Goal: Task Accomplishment & Management: Manage account settings

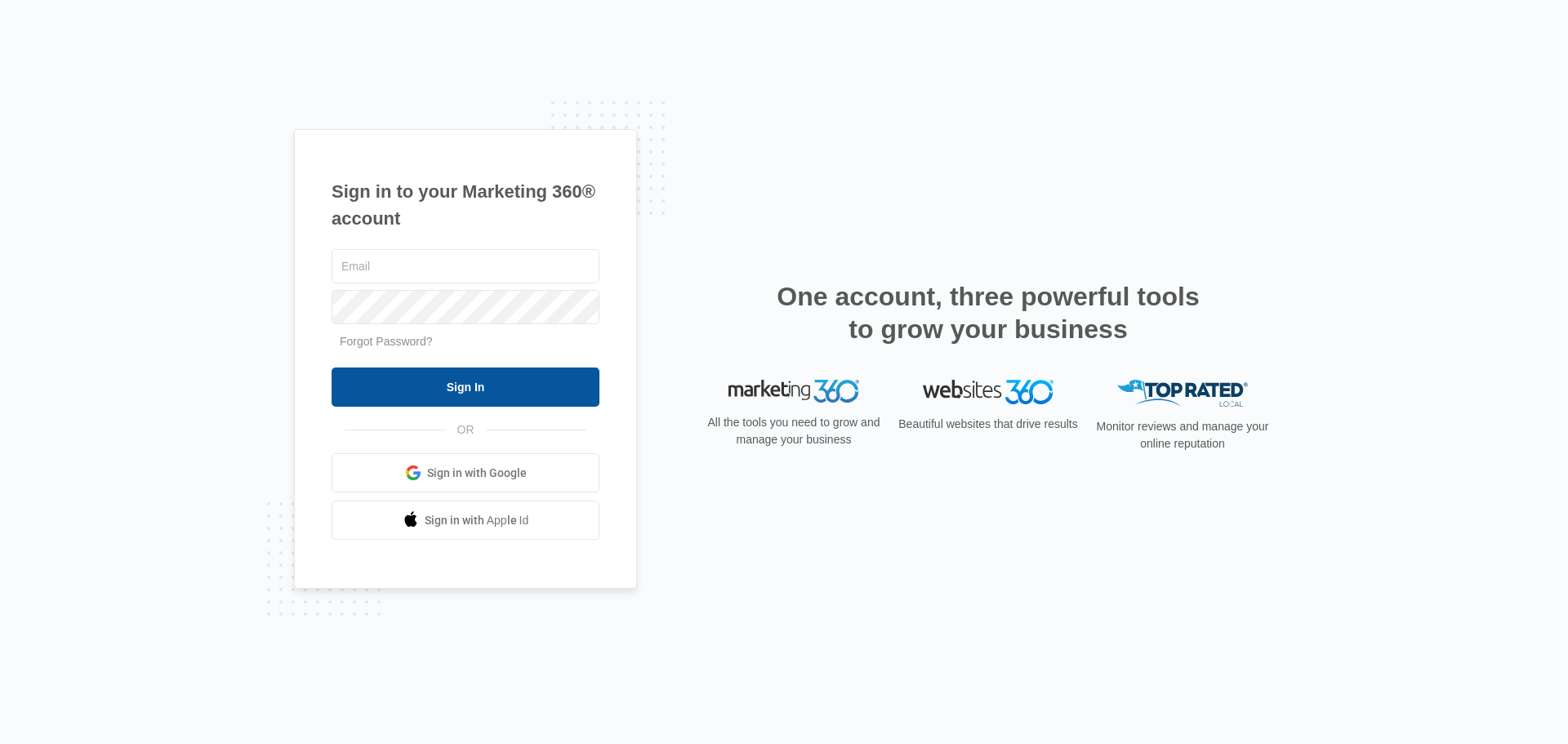
type input "[PERSON_NAME][DOMAIN_NAME][EMAIL_ADDRESS][DOMAIN_NAME]"
click at [480, 395] on input "Sign In" at bounding box center [465, 387] width 268 height 39
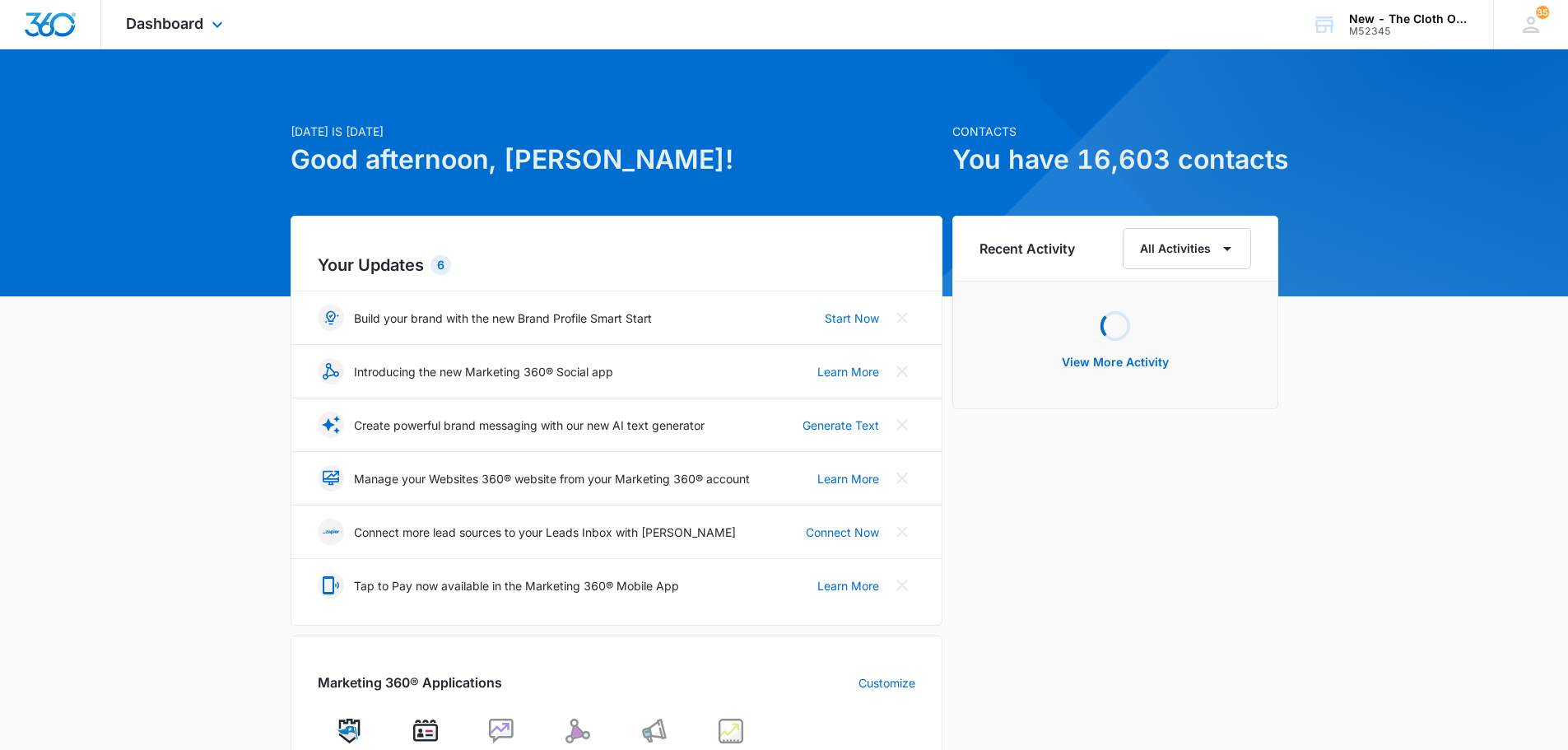
click at [193, 35] on div "Dashboard Apps Reputation CRM Email Social Ads Intelligence Brand Settings" at bounding box center [177, 24] width 151 height 49
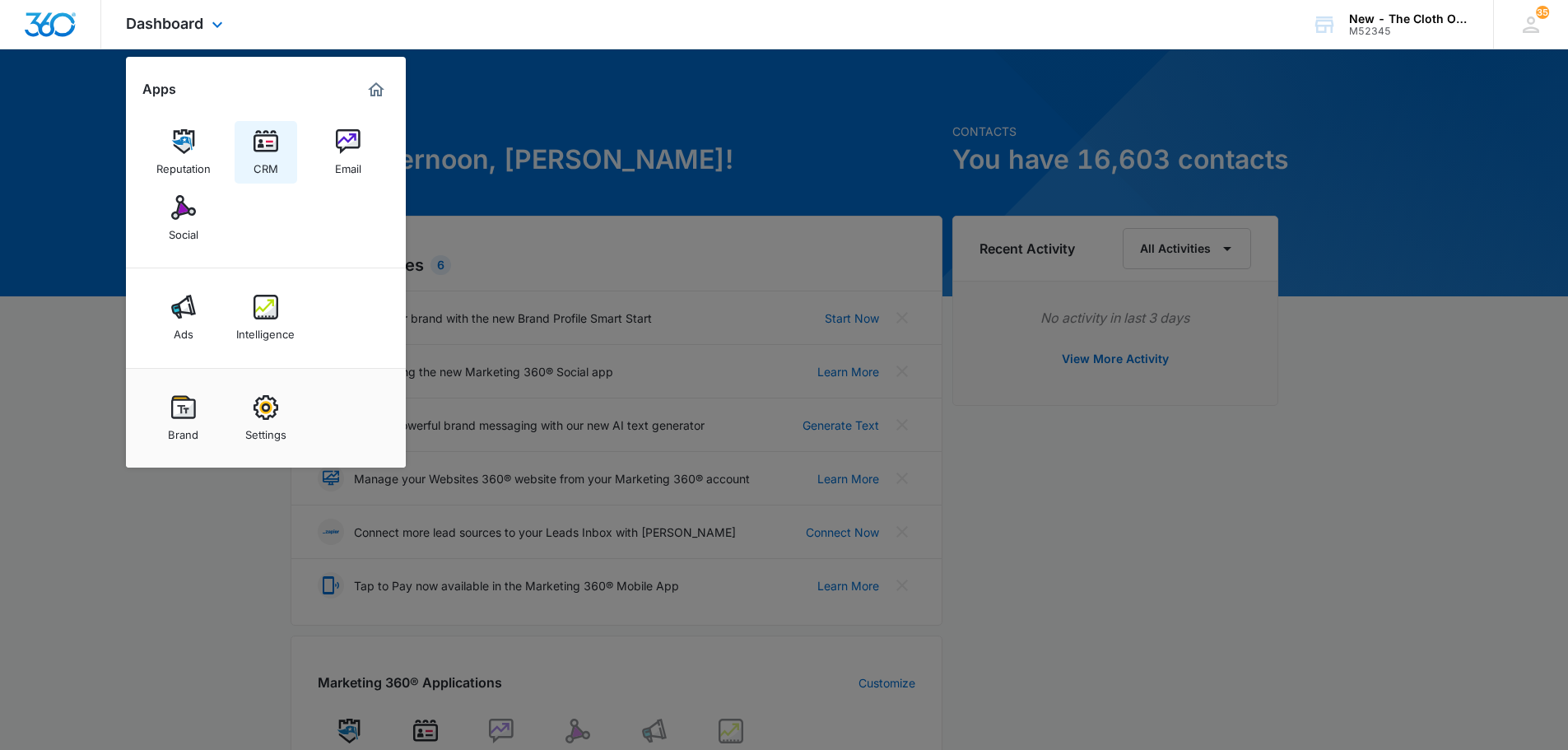
click at [291, 145] on link "CRM" at bounding box center [265, 152] width 63 height 63
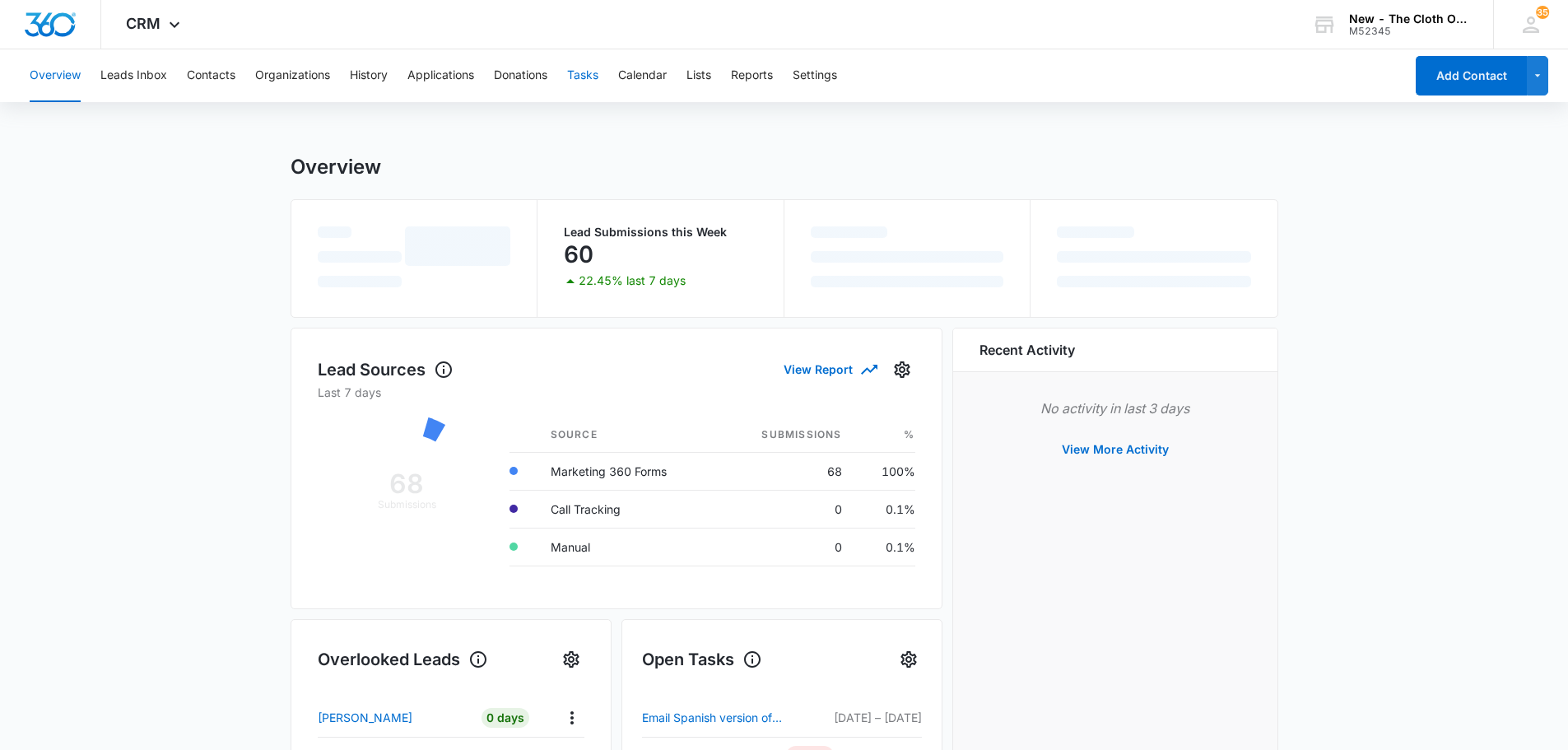
click at [597, 69] on button "Tasks" at bounding box center [583, 76] width 31 height 52
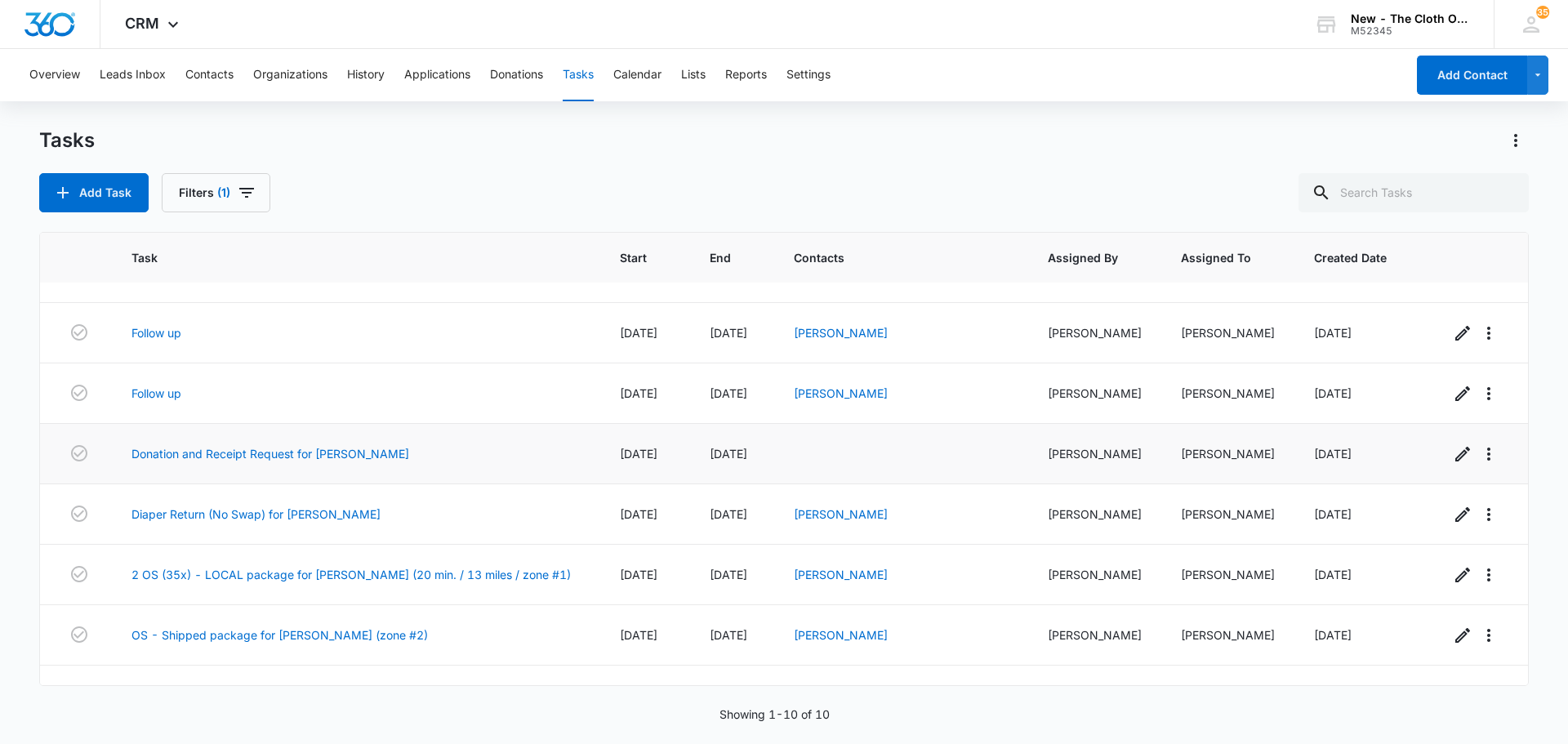
scroll to position [163, 0]
click at [365, 511] on link "Diaper Return (No Swap) for SHANNON GUARD" at bounding box center [255, 512] width 249 height 17
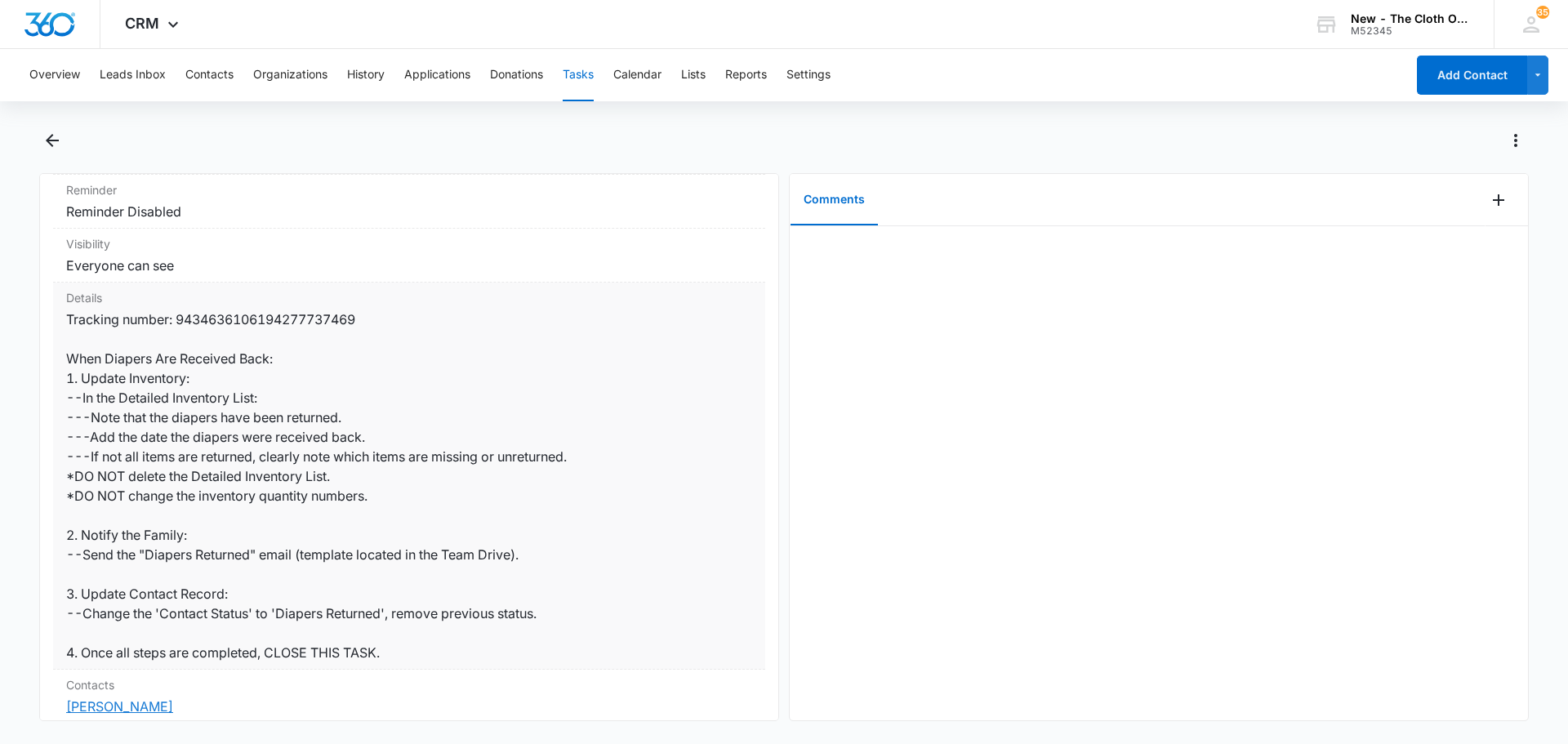
scroll to position [245, 0]
click at [253, 316] on dd "Tracking number: 9434636106194277737469 When Diapers Are Received Back: 1. Upda…" at bounding box center [409, 483] width 686 height 352
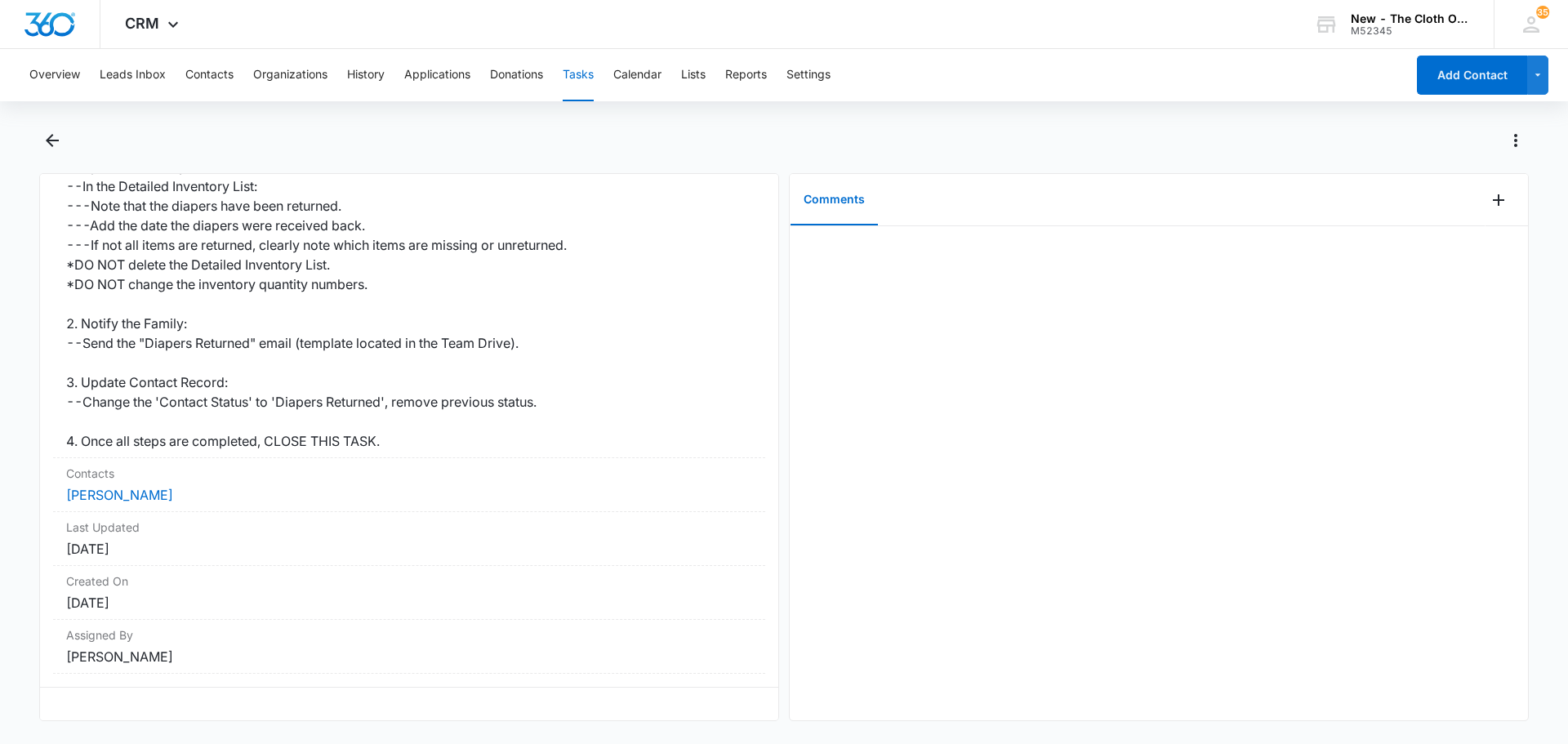
scroll to position [0, 0]
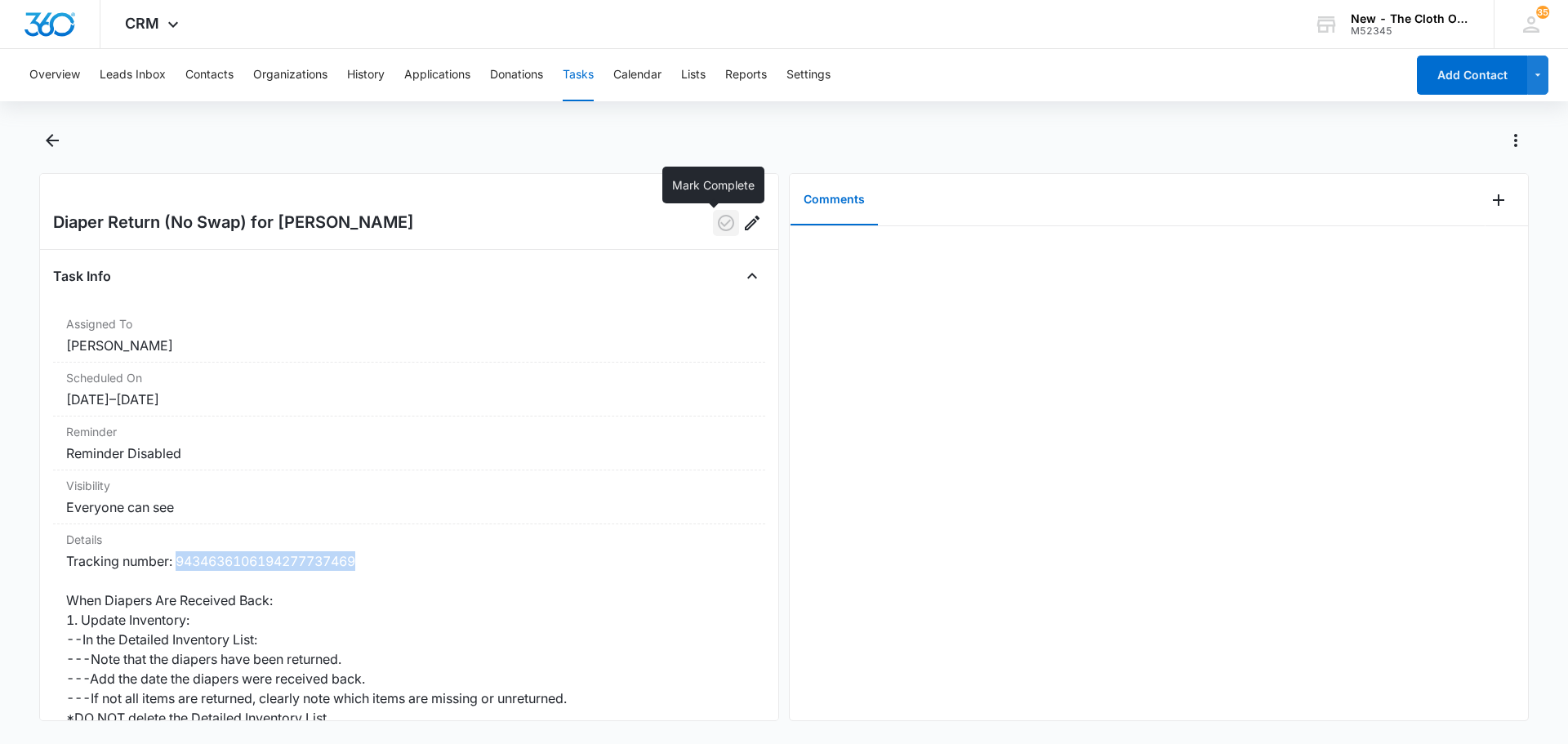
click at [716, 220] on icon "button" at bounding box center [725, 222] width 20 height 20
click at [54, 134] on icon "Back" at bounding box center [52, 140] width 20 height 20
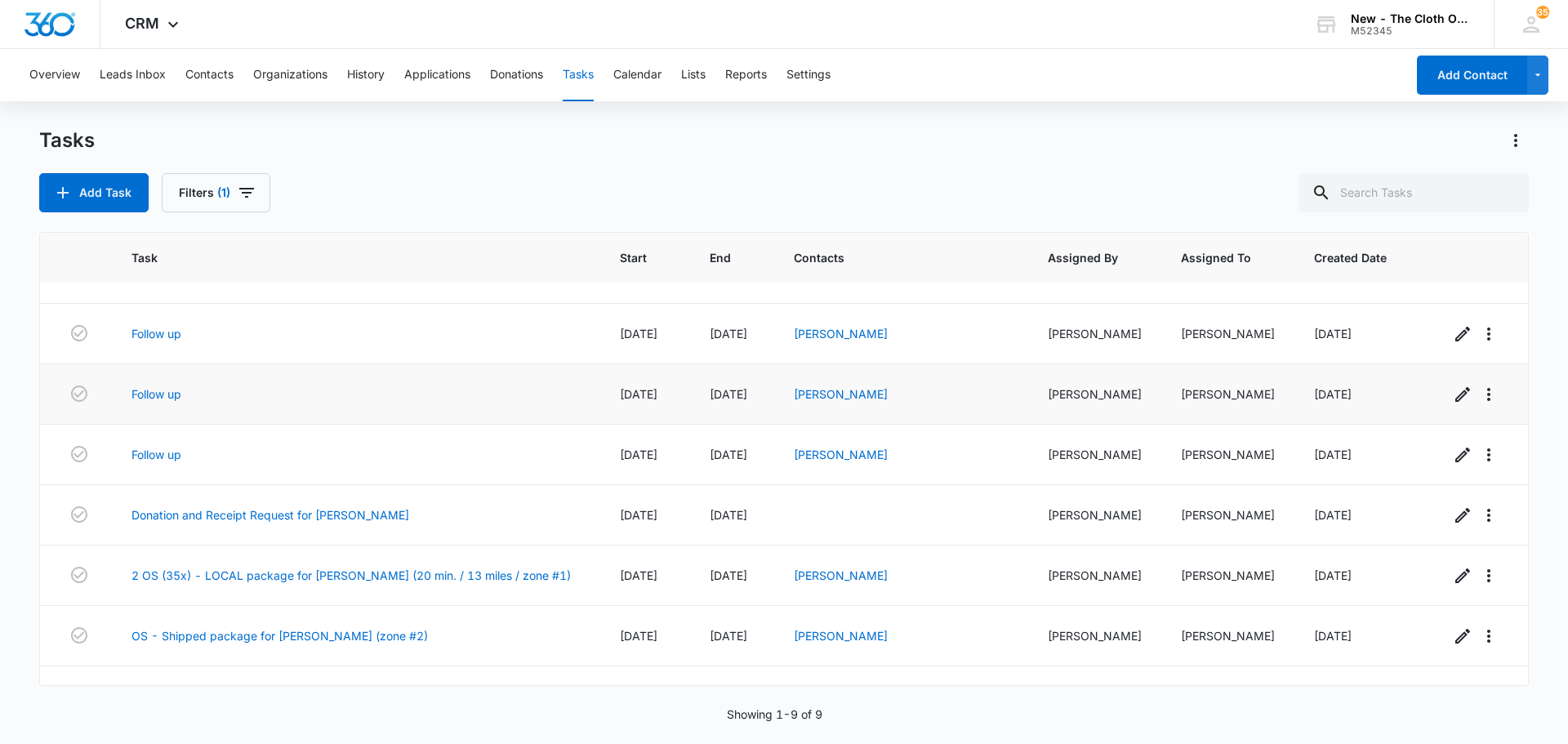
scroll to position [141, 0]
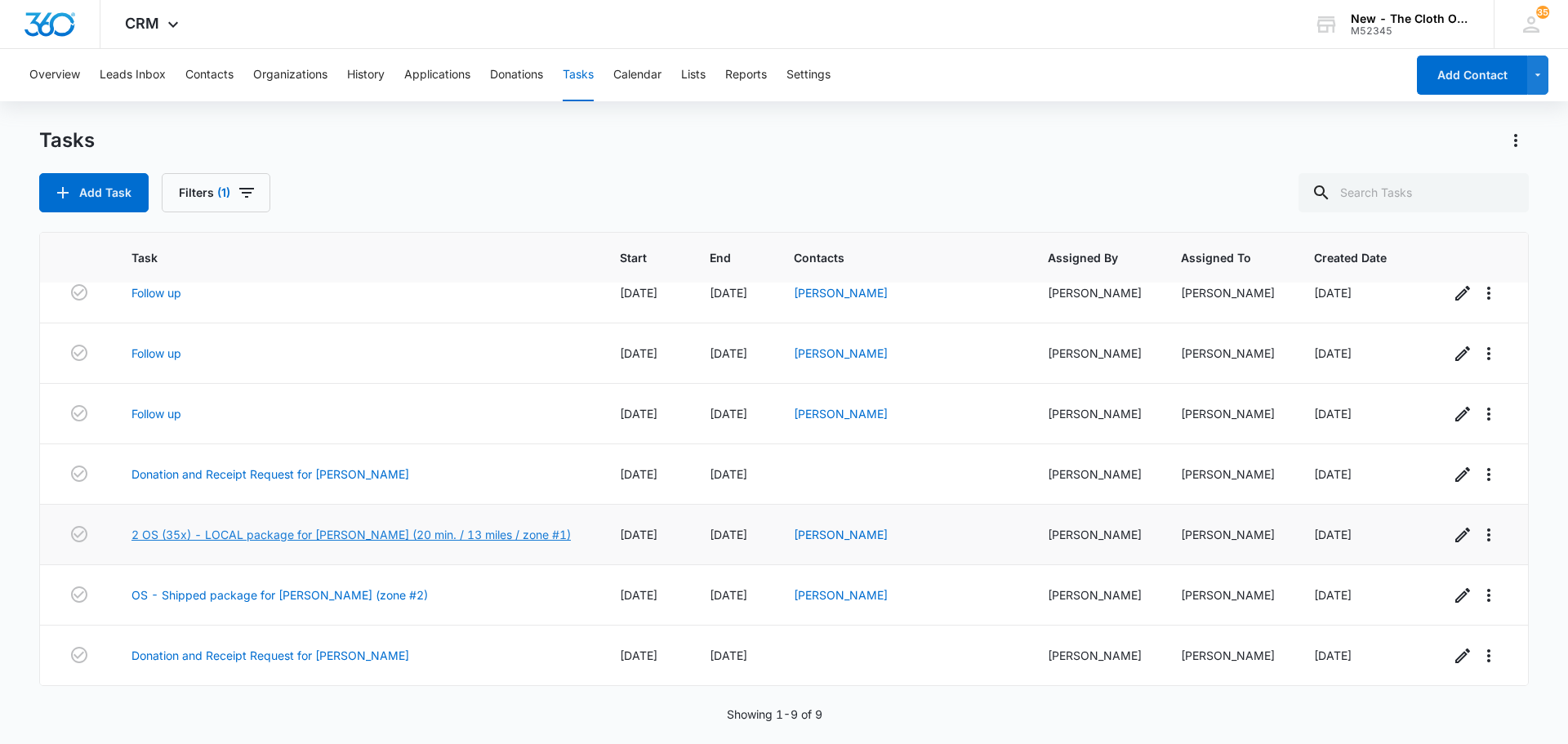
click at [387, 532] on link "2 OS (35x) - LOCAL package for [PERSON_NAME] (20 min. / 13 miles / zone #1)" at bounding box center [351, 535] width 439 height 17
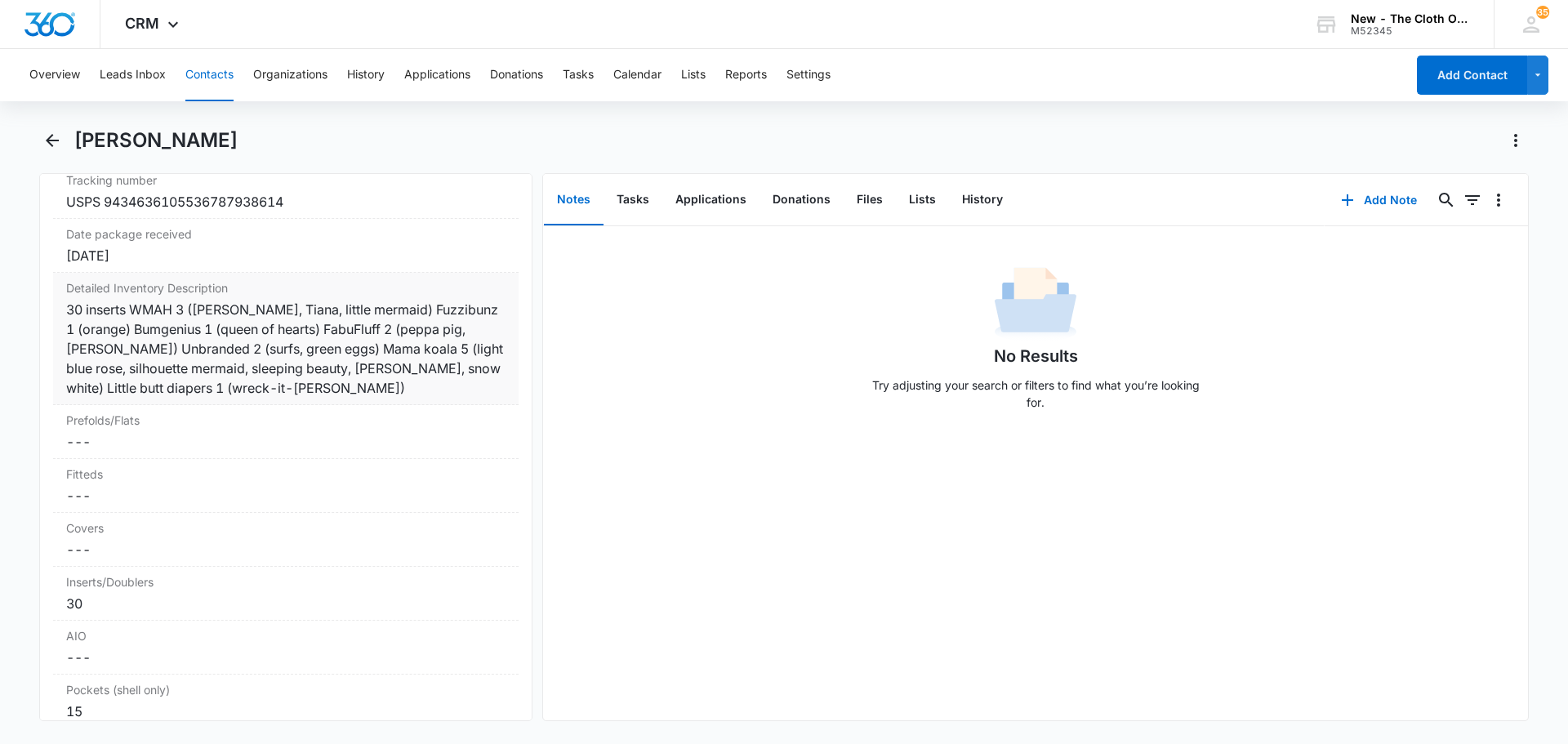
scroll to position [3943, 0]
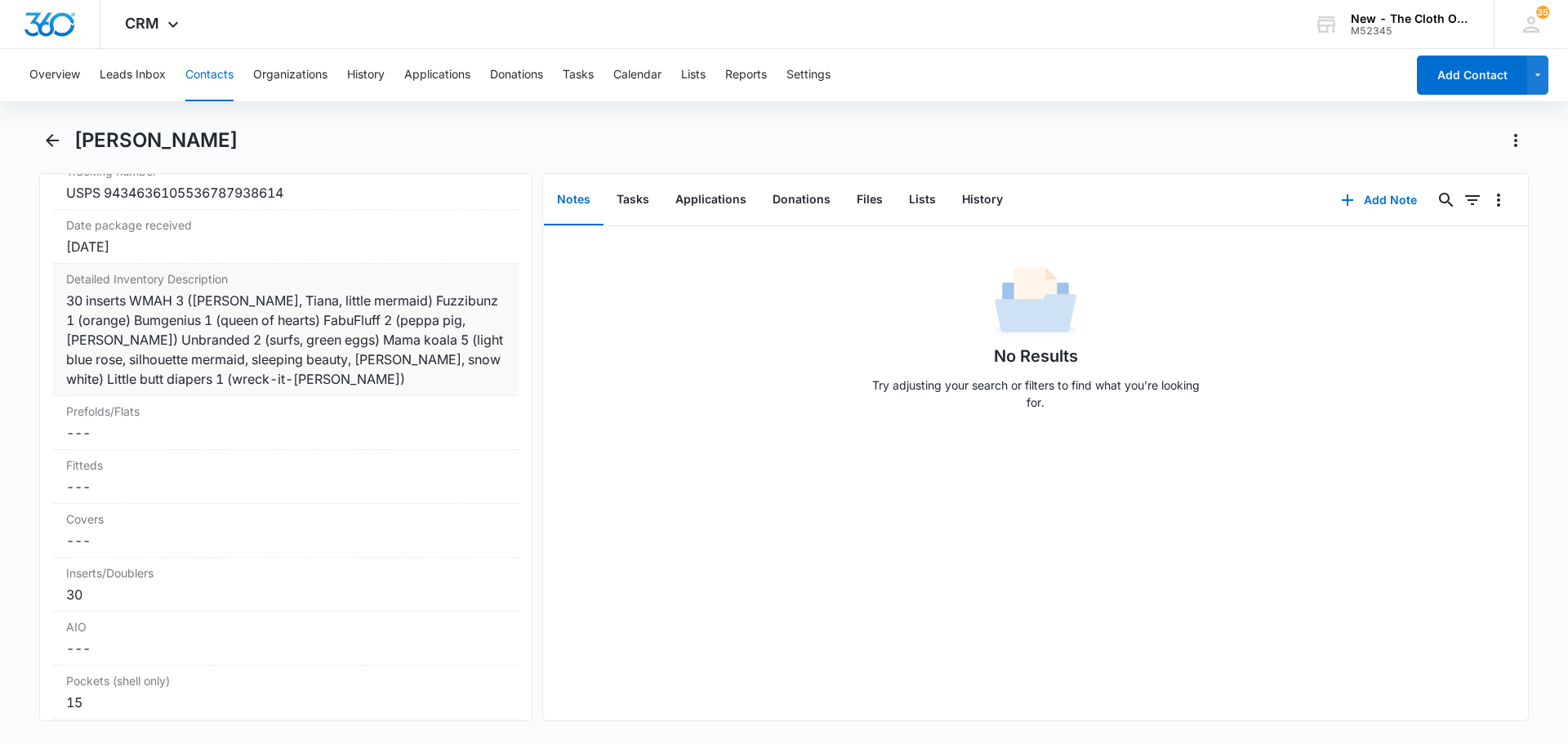
click at [192, 290] on div "30 inserts WMAH 3 (Mulan, Tiana, little mermaid) Fuzzibunz 1 (orange) Bumgenius…" at bounding box center [286, 339] width 439 height 98
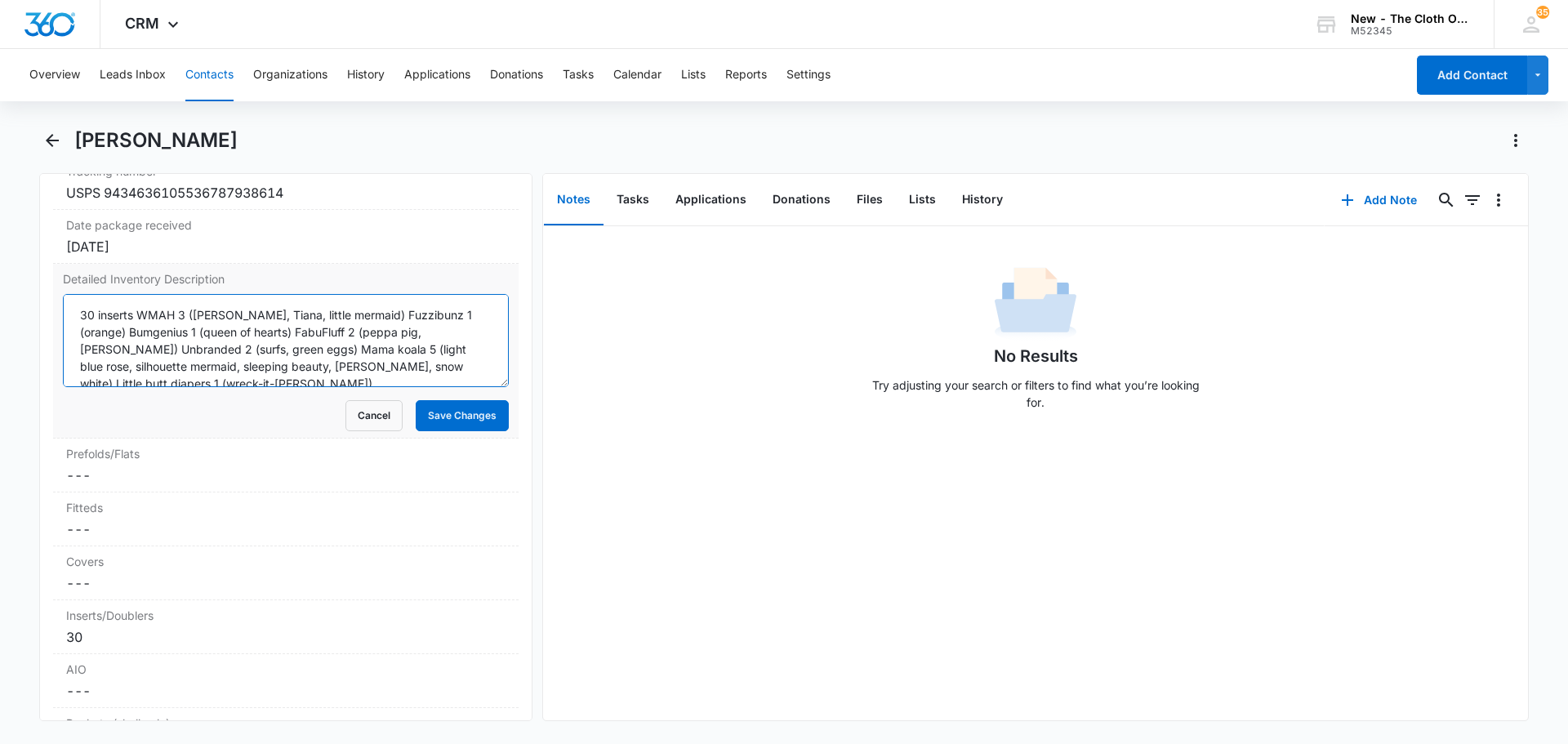
click at [79, 306] on textarea "30 inserts WMAH 3 (Mulan, Tiana, little mermaid) Fuzzibunz 1 (orange) Bumgenius…" at bounding box center [286, 340] width 446 height 93
type textarea "**RETURNED 8/6/2025** 30 inserts WMAH 3 (Mulan, Tiana, little mermaid) Fuzzibun…"
click at [458, 419] on button "Save Changes" at bounding box center [461, 415] width 93 height 31
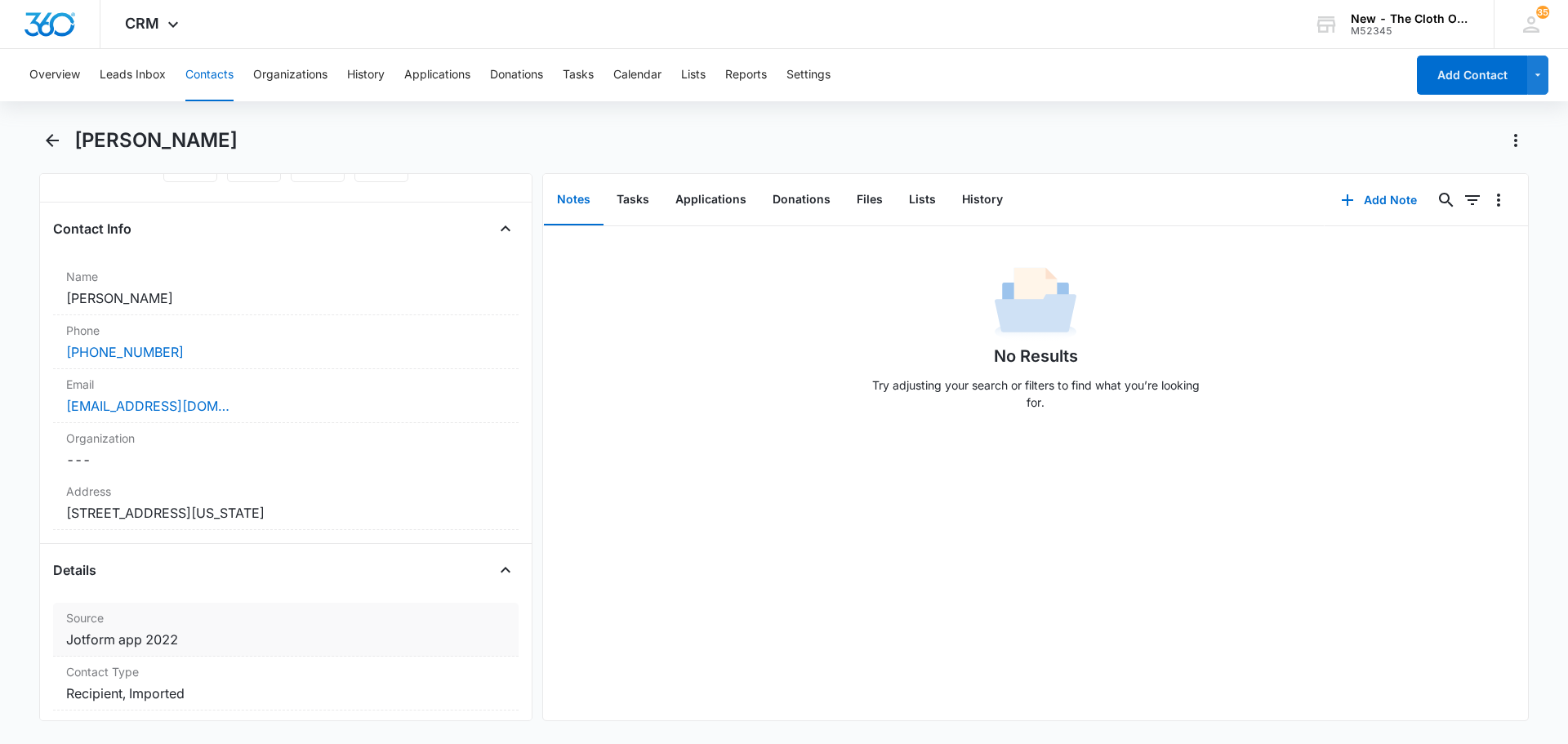
scroll to position [409, 0]
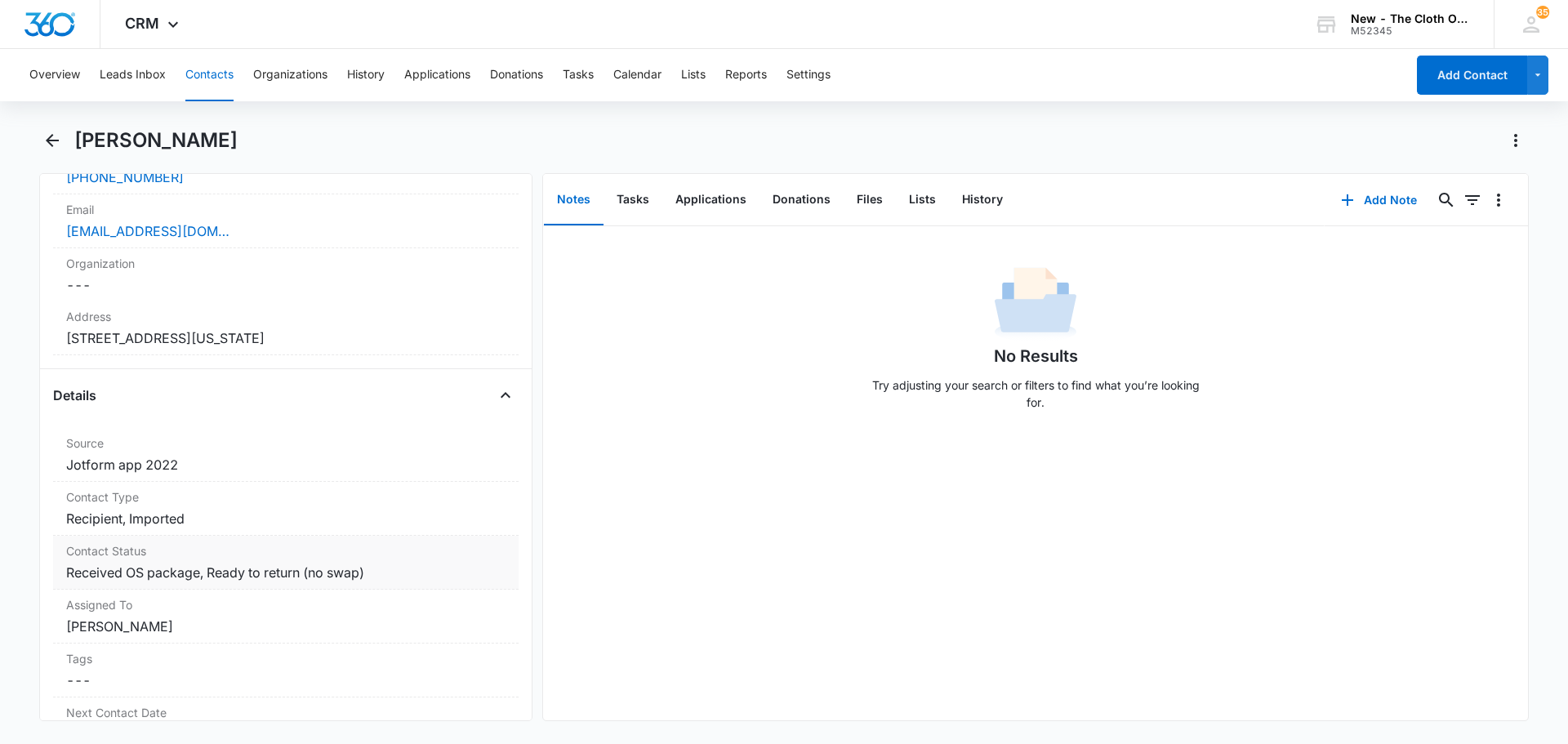
click at [277, 574] on dd "Cancel Save Changes Received OS package, Ready to return (no swap)" at bounding box center [286, 572] width 439 height 20
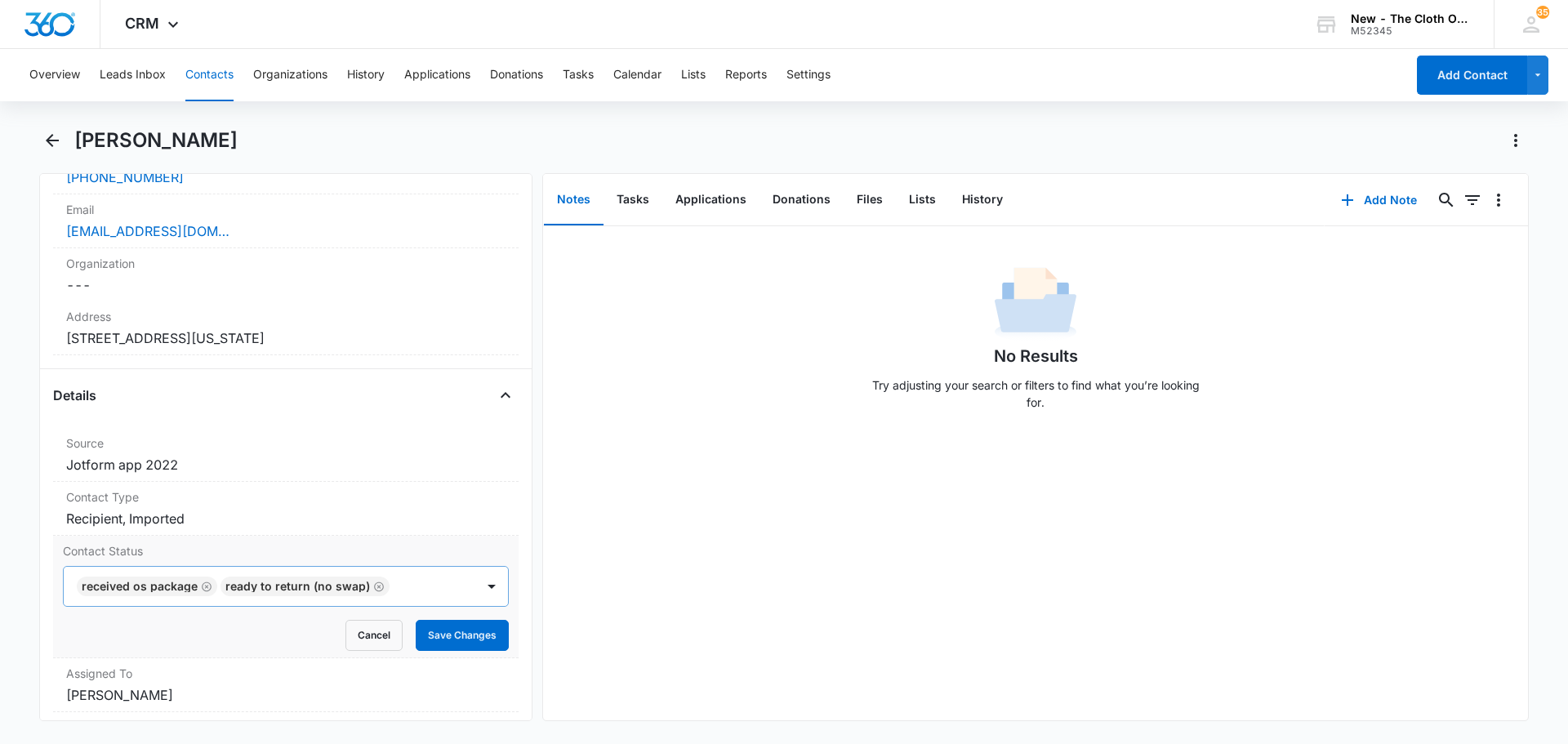
click at [201, 587] on icon "Remove Received OS package" at bounding box center [206, 587] width 11 height 12
click at [230, 584] on icon "Remove Ready to return (no swap)" at bounding box center [235, 587] width 11 height 12
click at [478, 587] on div at bounding box center [491, 586] width 26 height 26
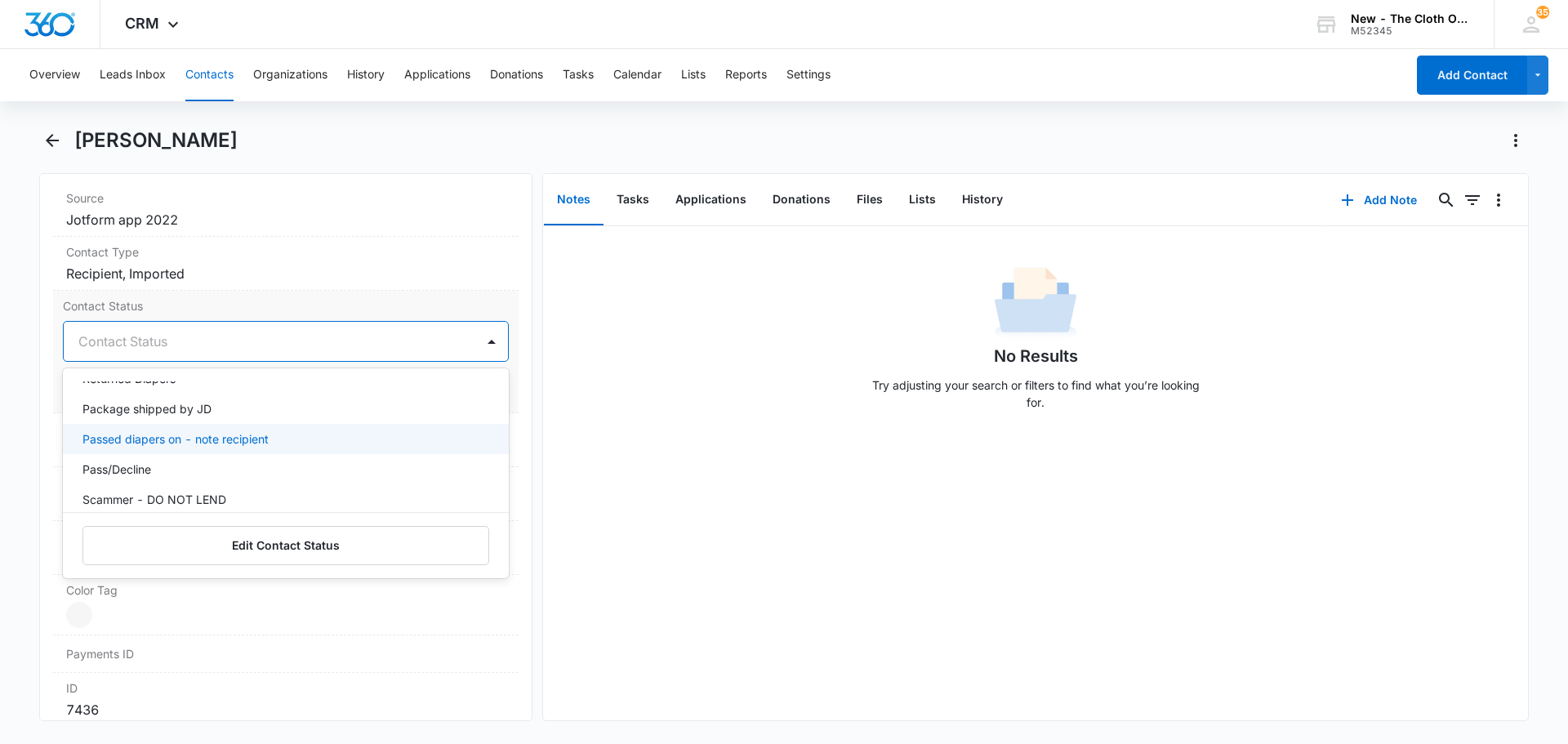
scroll to position [327, 0]
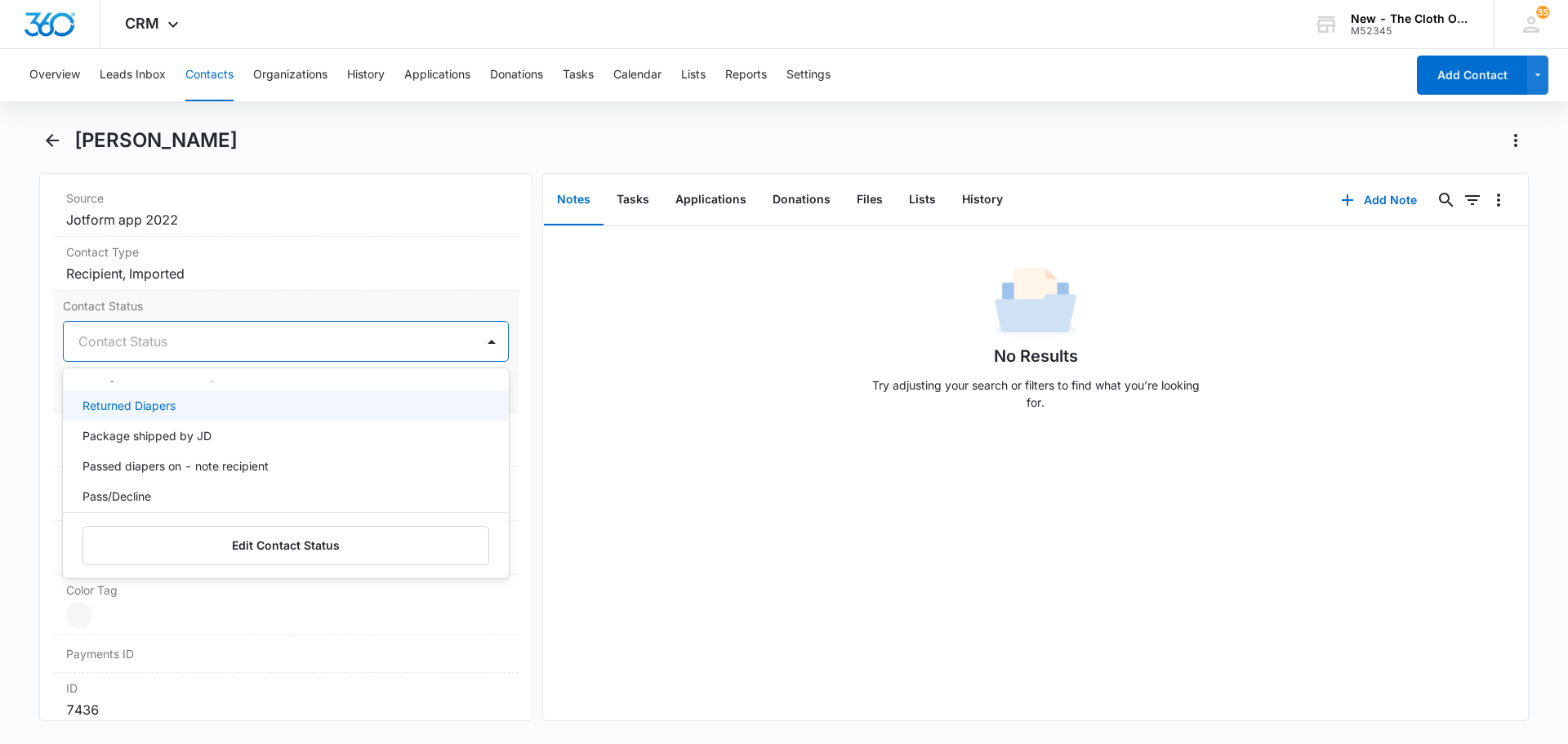
click at [166, 411] on p "Returned Diapers" at bounding box center [129, 405] width 93 height 17
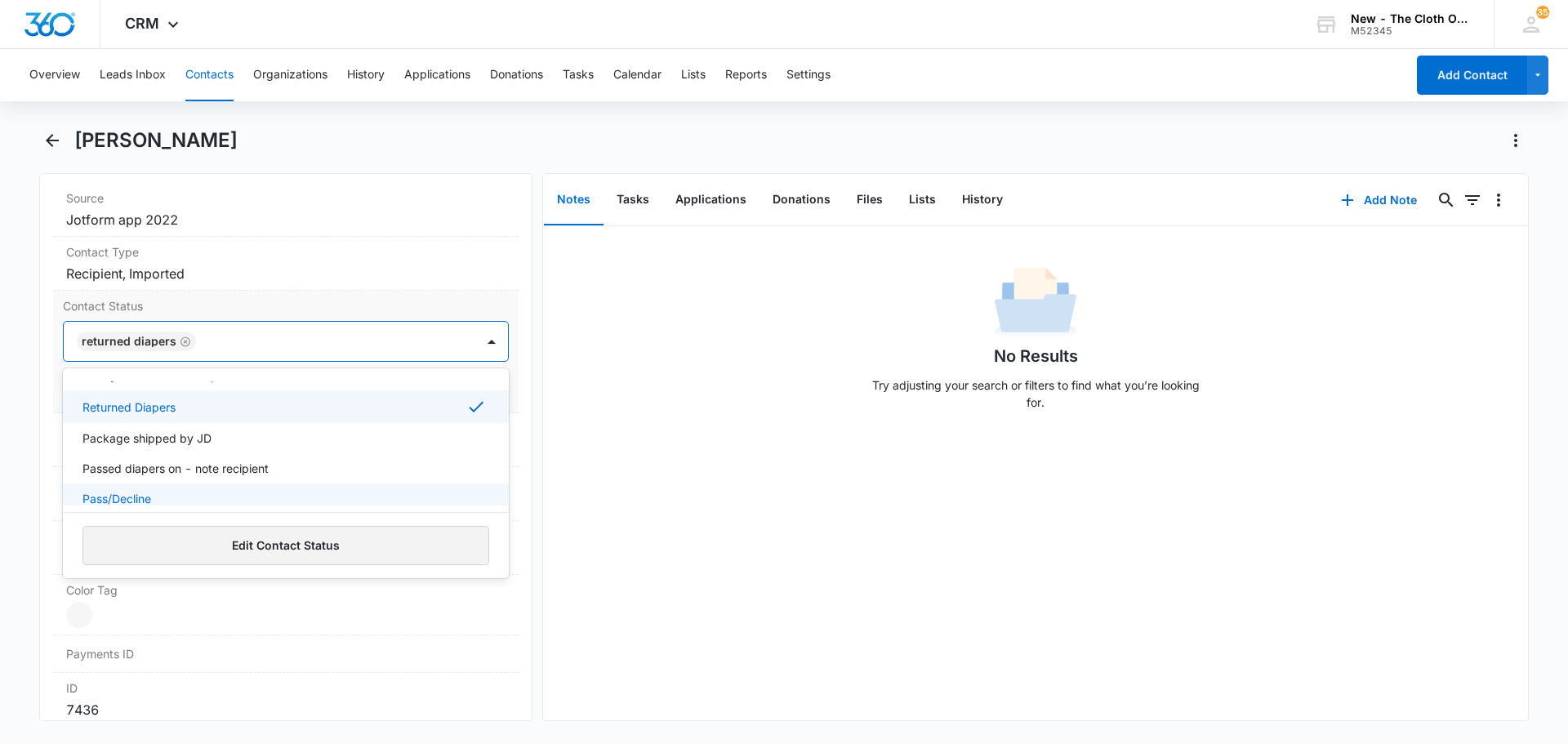
click at [289, 550] on button "Edit Contact Status" at bounding box center [286, 546] width 407 height 39
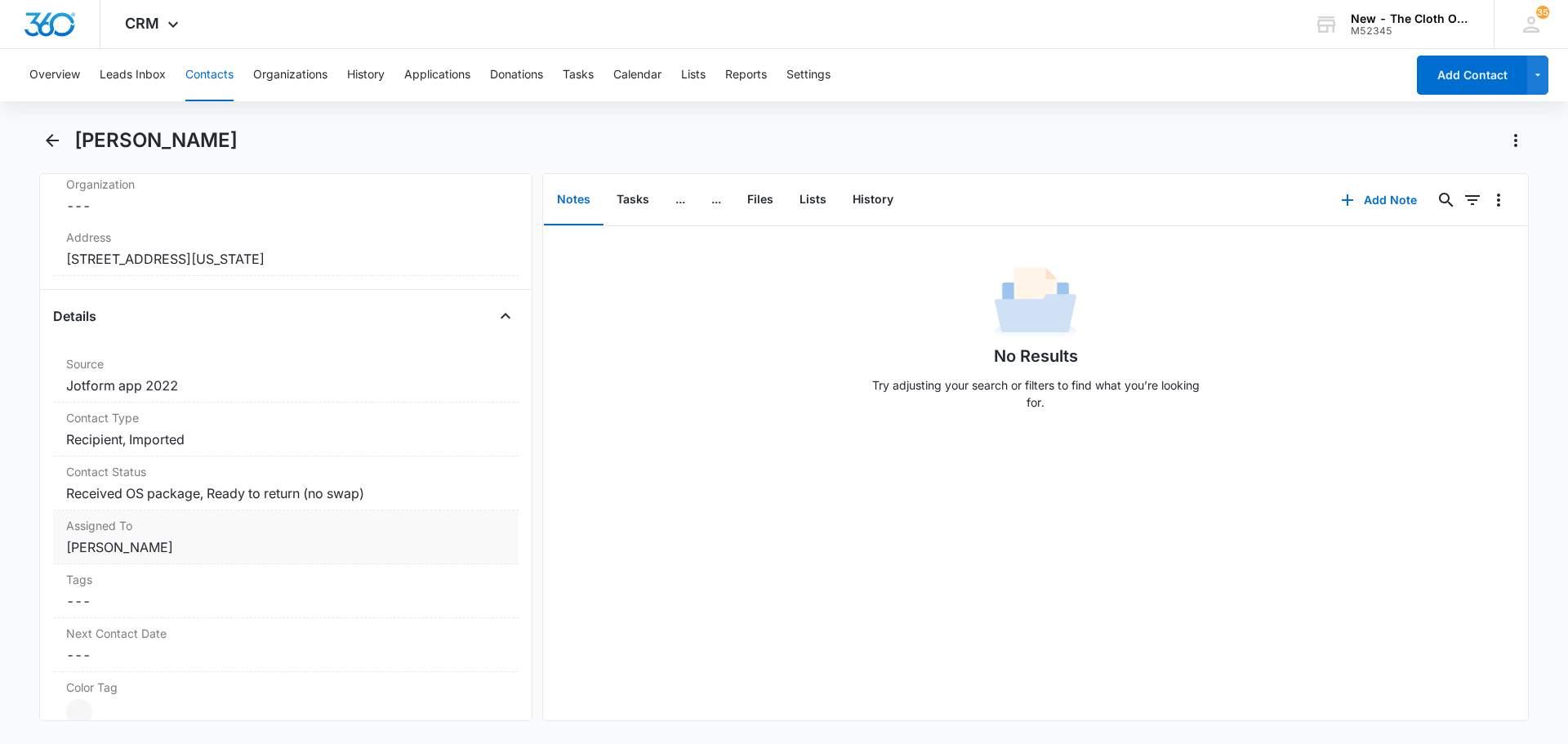
scroll to position [489, 0]
click at [231, 489] on dd "Cancel Save Changes Received OS package, Ready to return (no swap)" at bounding box center [286, 490] width 439 height 20
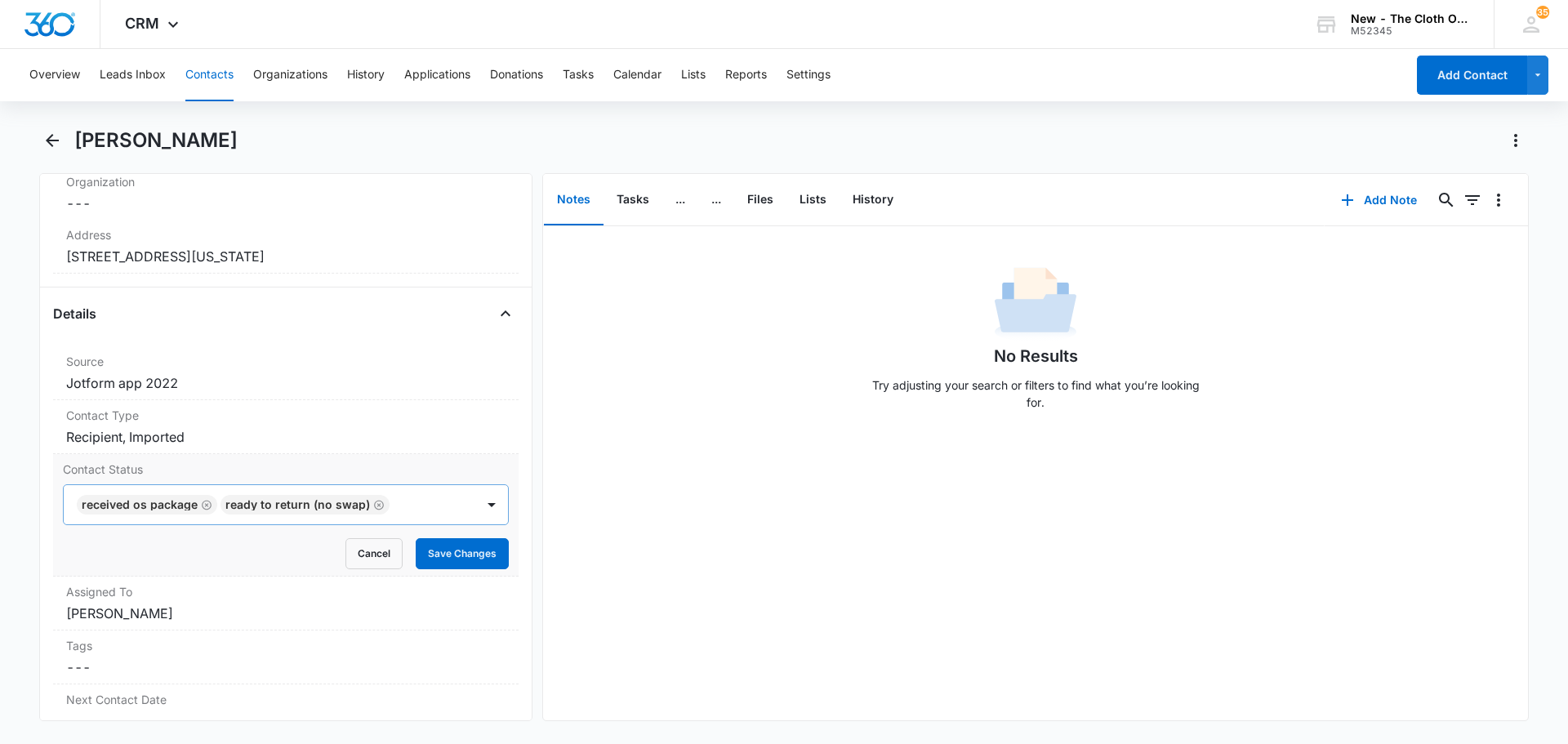
drag, startPoint x: 373, startPoint y: 499, endPoint x: 300, endPoint y: 506, distance: 73.3
click at [373, 500] on icon "Remove Ready to return (no swap)" at bounding box center [378, 505] width 11 height 12
click at [207, 504] on icon "Remove Received OS package" at bounding box center [207, 505] width 10 height 10
click at [478, 493] on div at bounding box center [491, 504] width 26 height 26
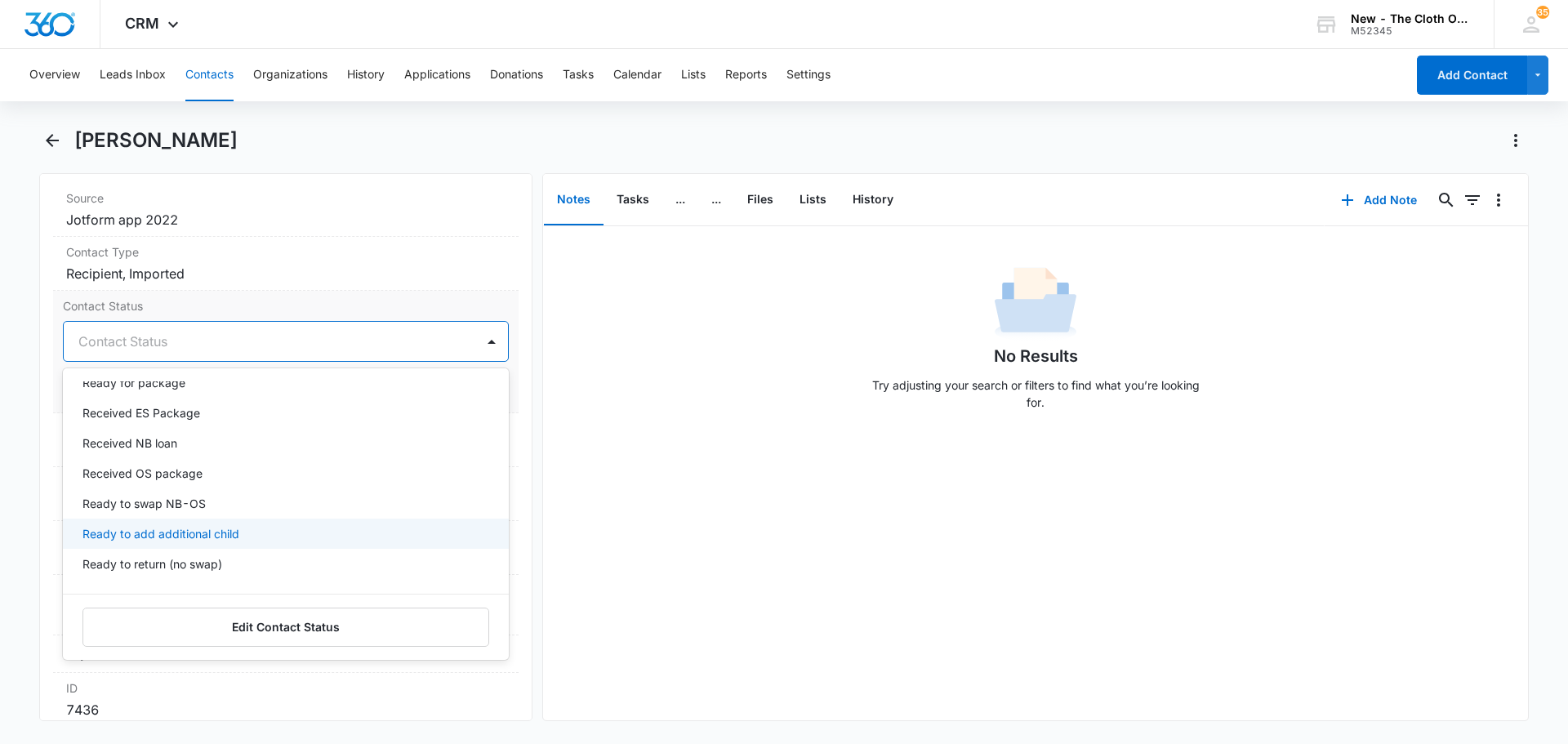
scroll to position [245, 0]
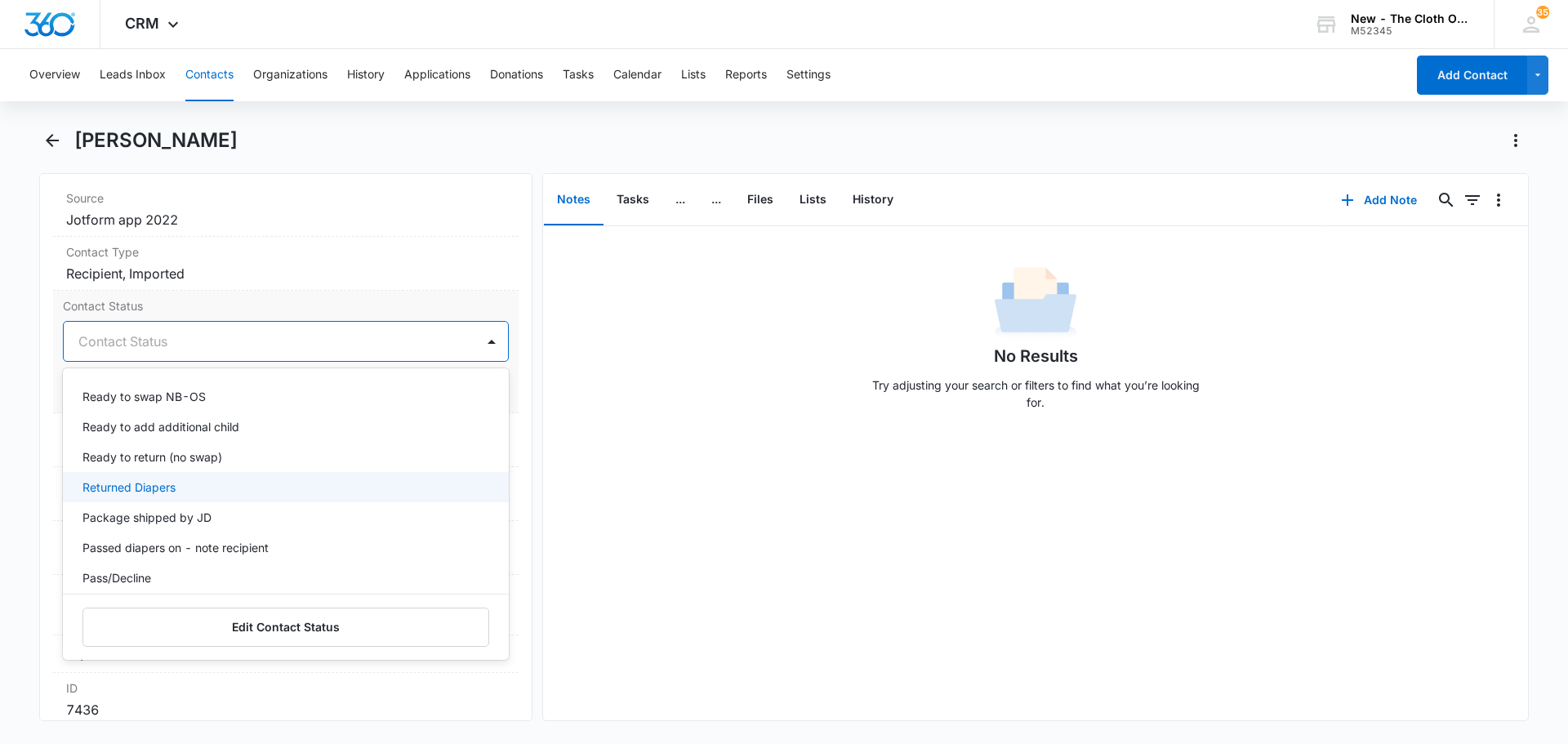
click at [184, 490] on div "Returned Diapers" at bounding box center [284, 487] width 403 height 17
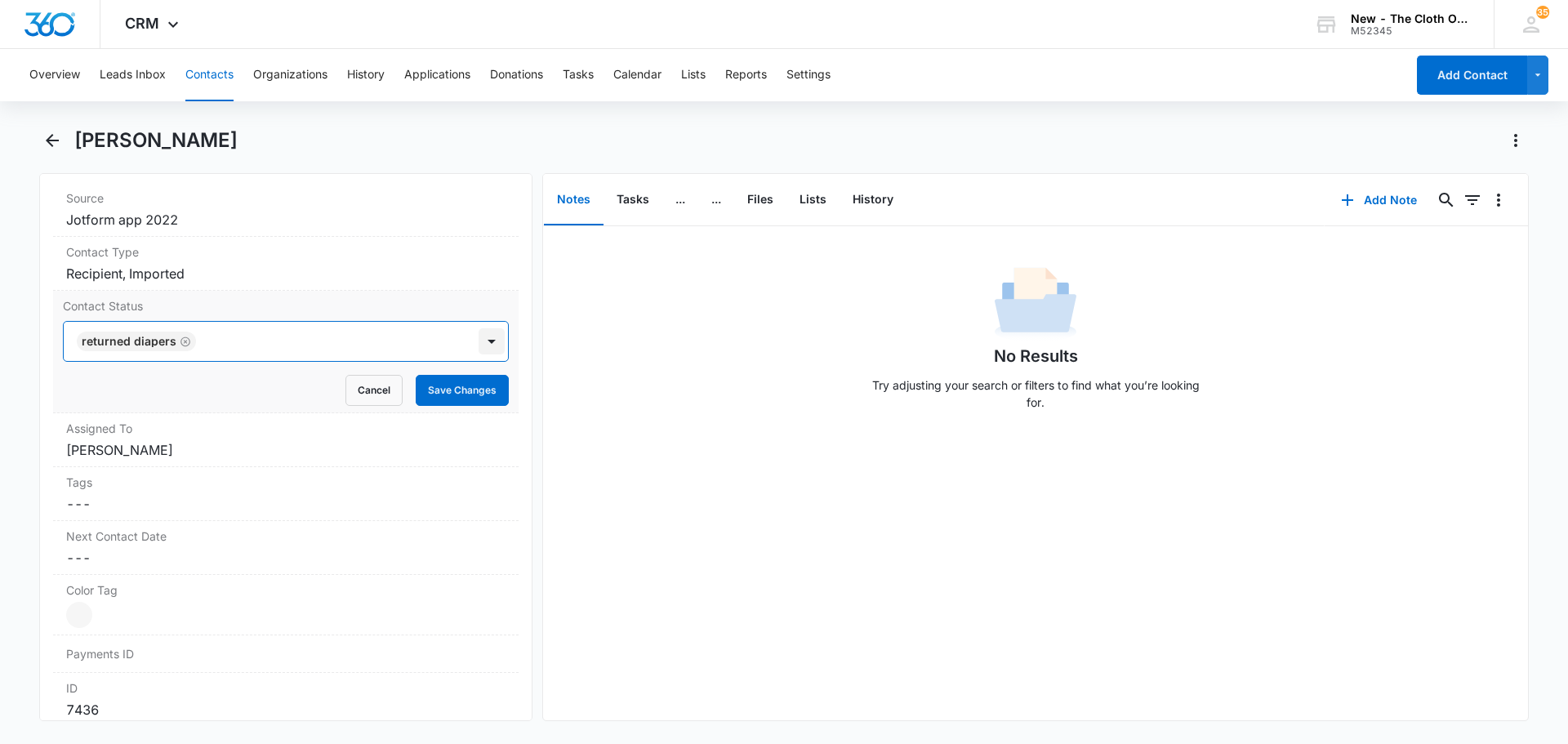
click at [478, 341] on div at bounding box center [491, 341] width 26 height 26
click at [435, 398] on button "Save Changes" at bounding box center [461, 390] width 93 height 31
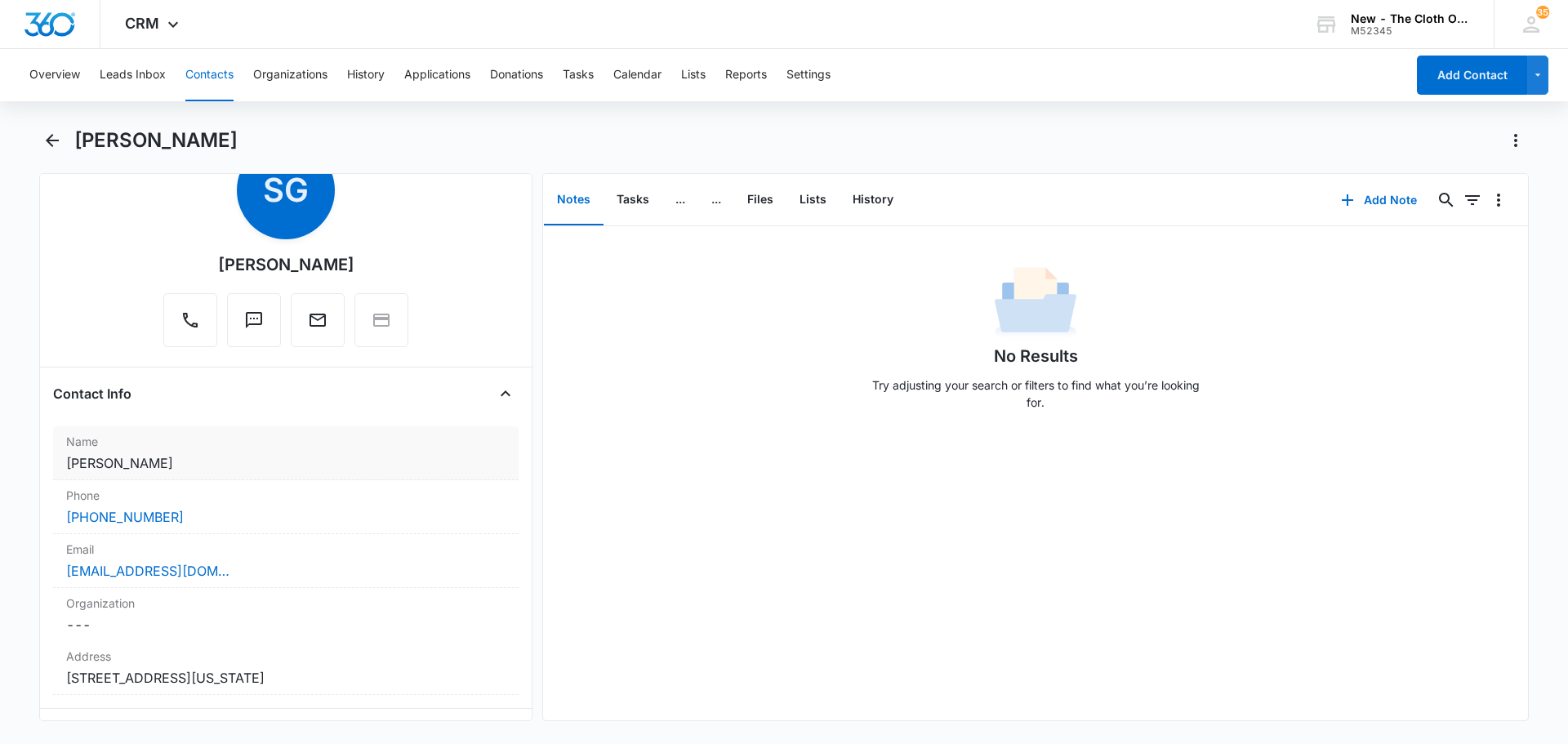
scroll to position [163, 0]
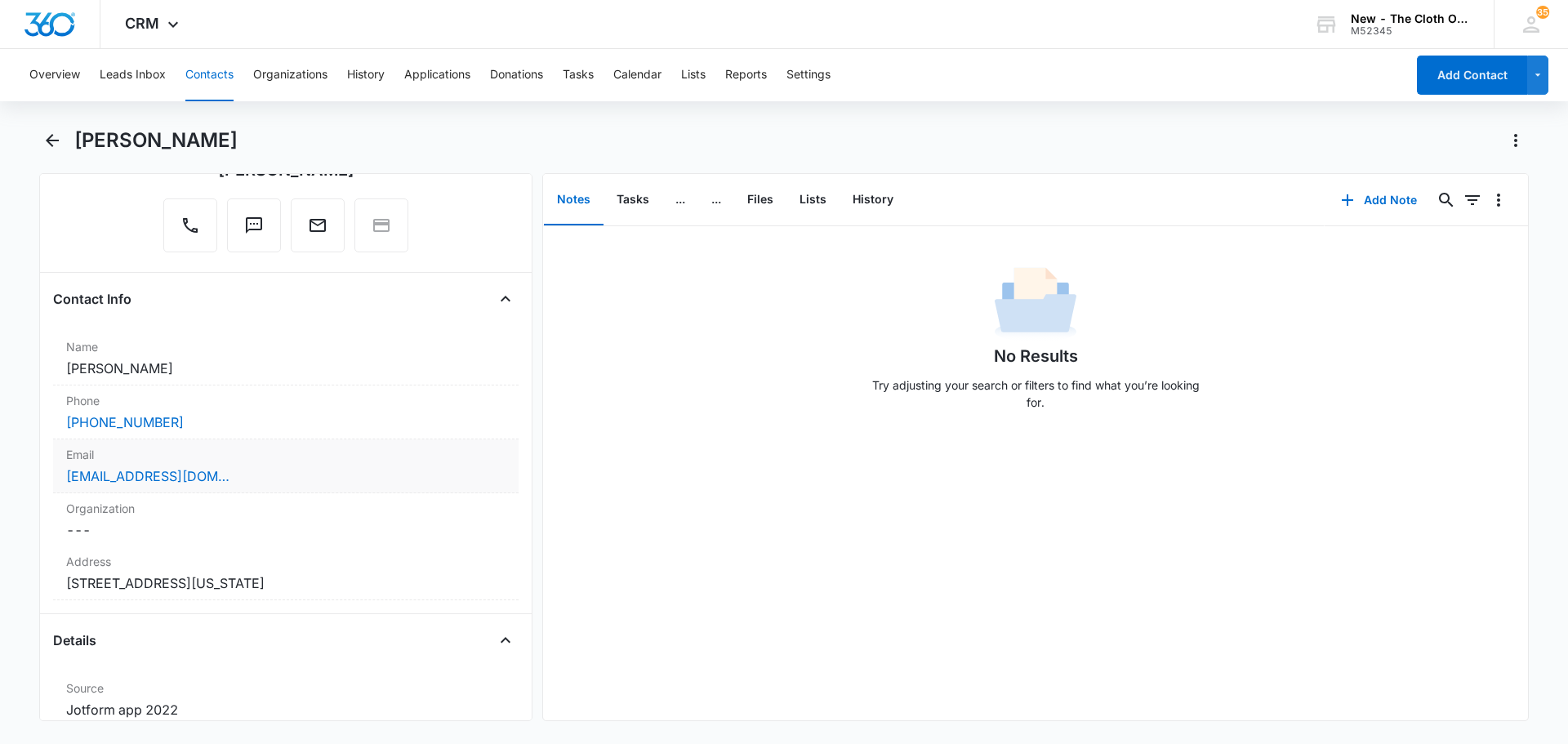
click at [288, 459] on label "Email" at bounding box center [286, 455] width 439 height 17
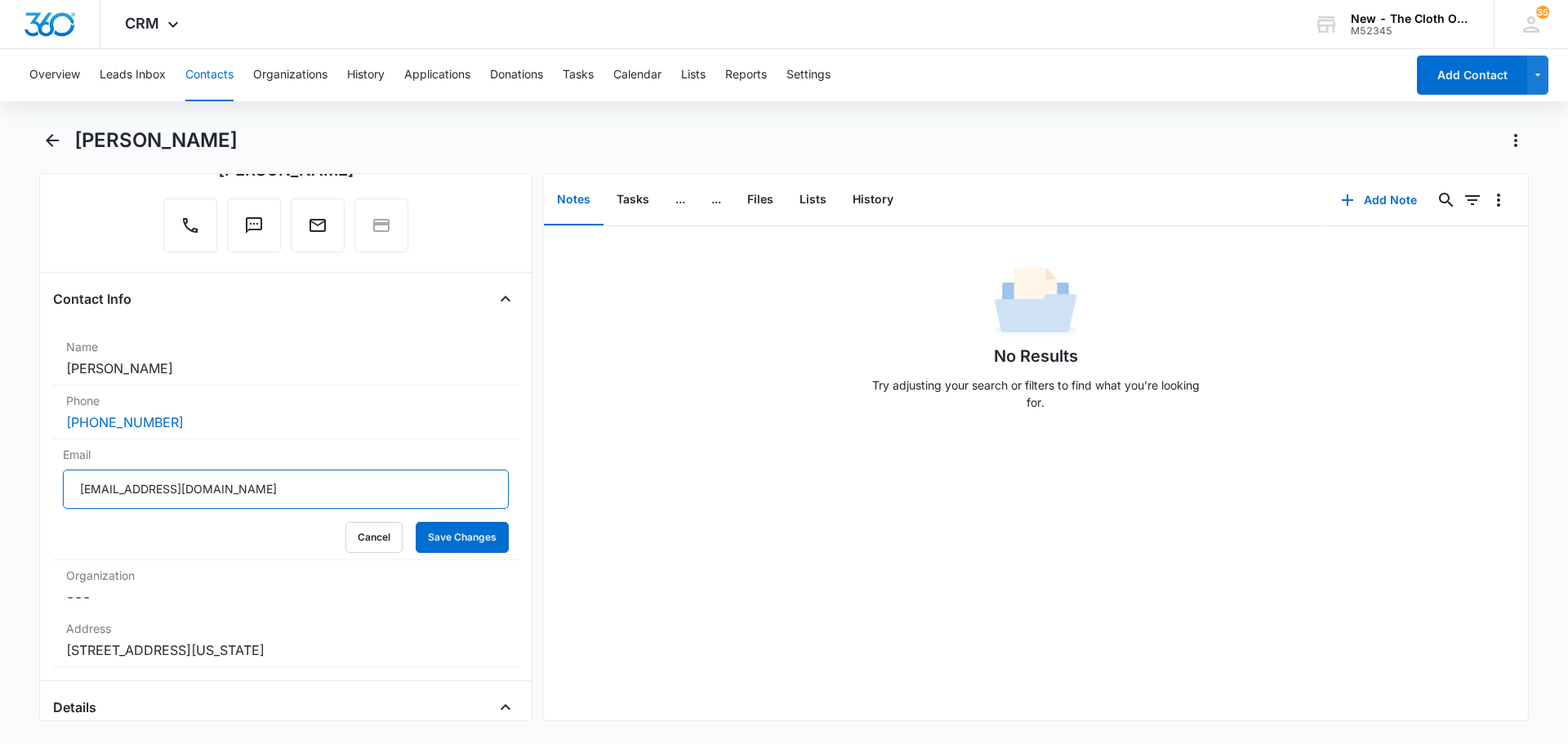
click at [169, 495] on input "guardshannon320@gmail.com" at bounding box center [286, 489] width 446 height 39
click at [169, 495] on input "guardshannon320@gmail.com" at bounding box center [286, 489] width 446 height 39
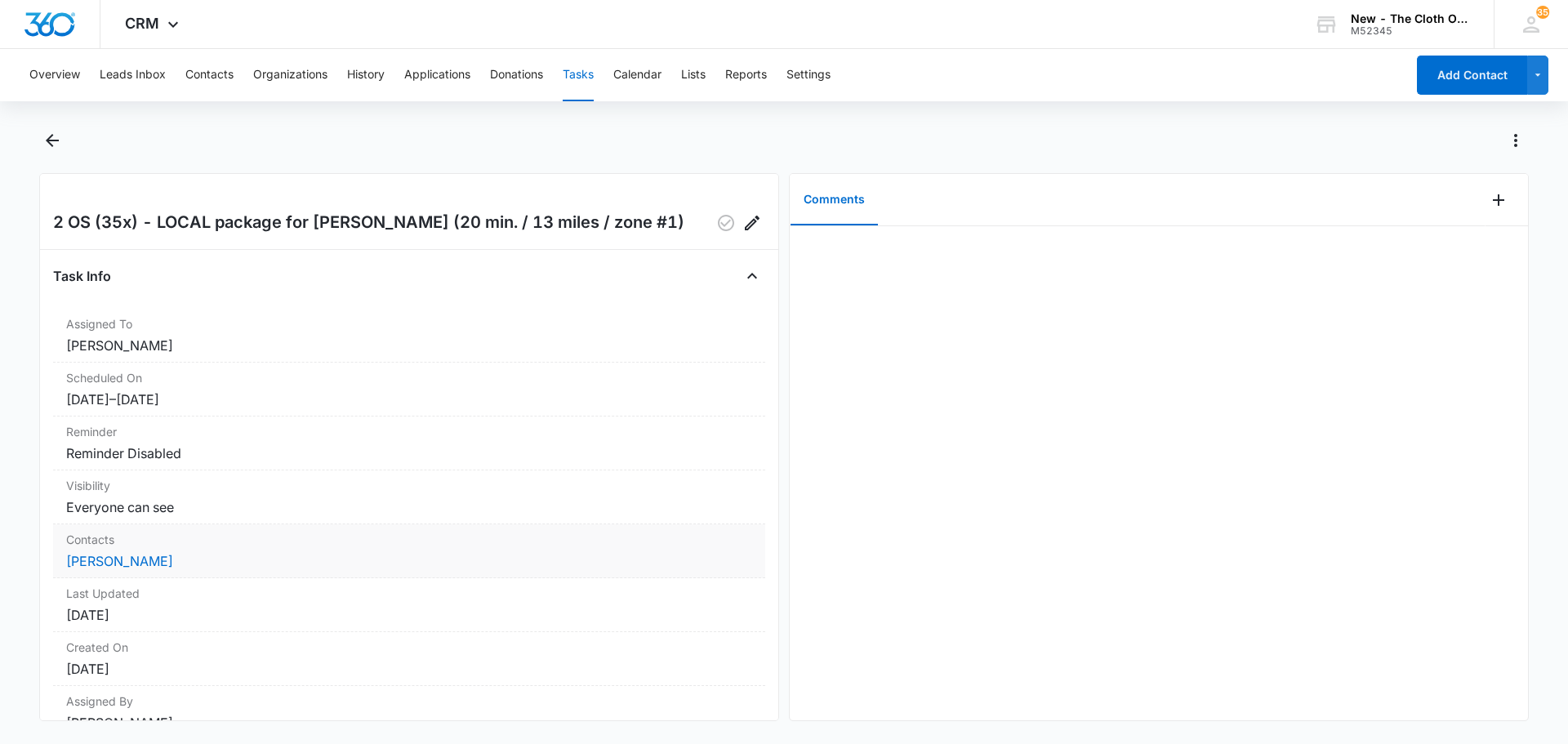
drag, startPoint x: 95, startPoint y: 493, endPoint x: 76, endPoint y: 535, distance: 46.1
drag, startPoint x: 76, startPoint y: 535, endPoint x: 127, endPoint y: 569, distance: 61.3
click at [127, 570] on div "Contacts [PERSON_NAME]" at bounding box center [409, 551] width 712 height 54
click at [144, 551] on dd "[PERSON_NAME]" at bounding box center [409, 560] width 686 height 20
click at [145, 562] on link "[PERSON_NAME]" at bounding box center [120, 560] width 107 height 16
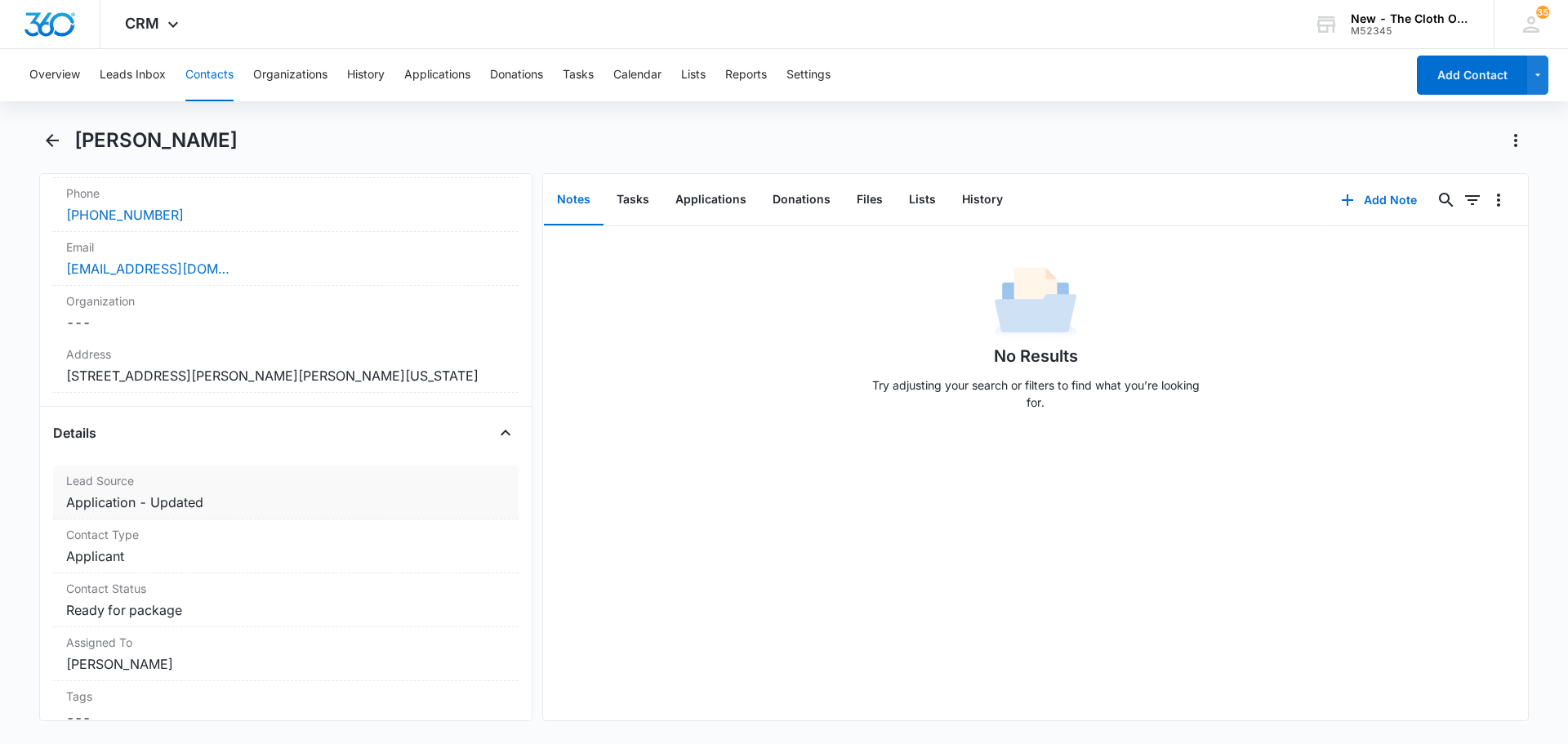
scroll to position [409, 0]
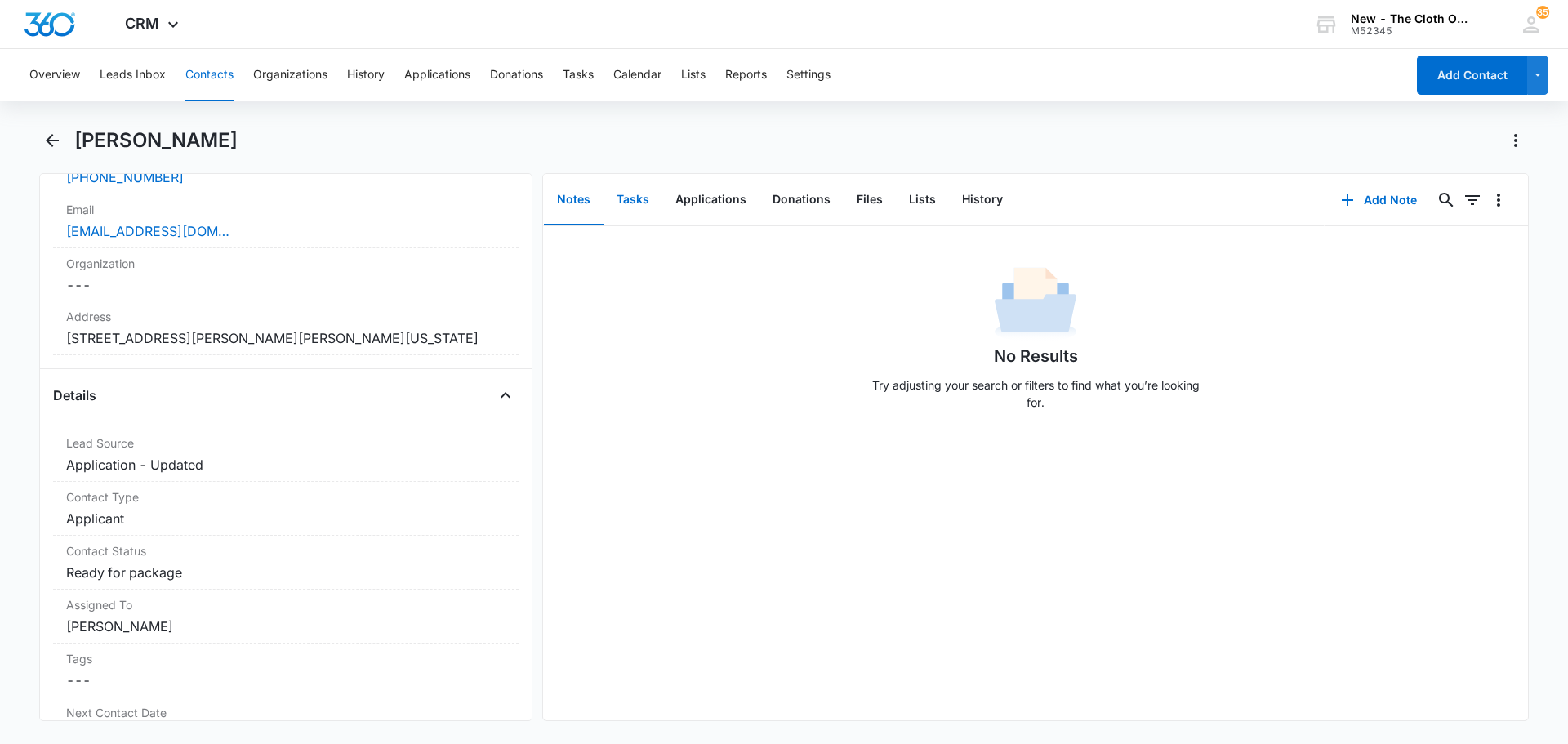
click at [640, 192] on button "Tasks" at bounding box center [632, 199] width 59 height 50
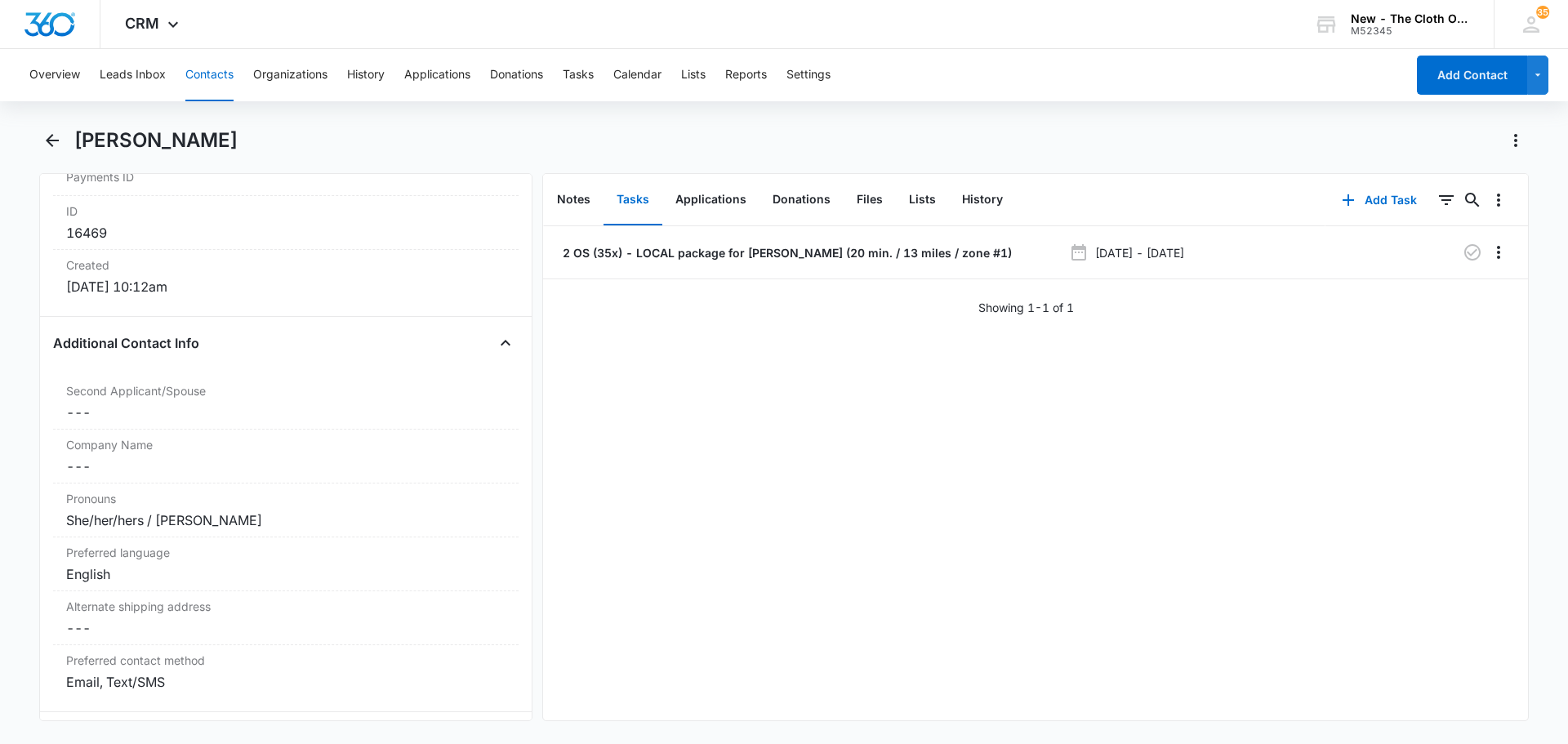
scroll to position [723, 0]
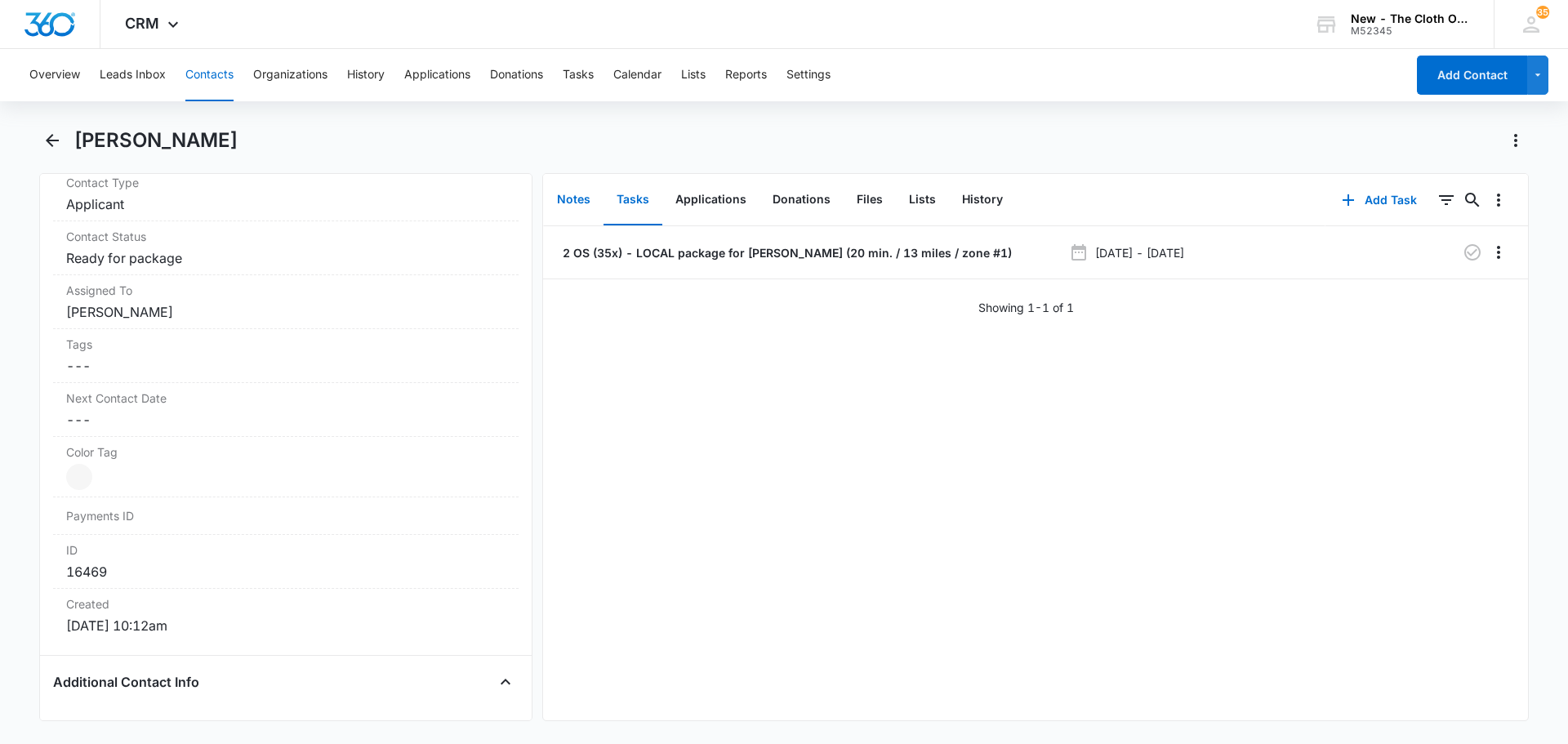
click at [558, 200] on button "Notes" at bounding box center [574, 199] width 60 height 50
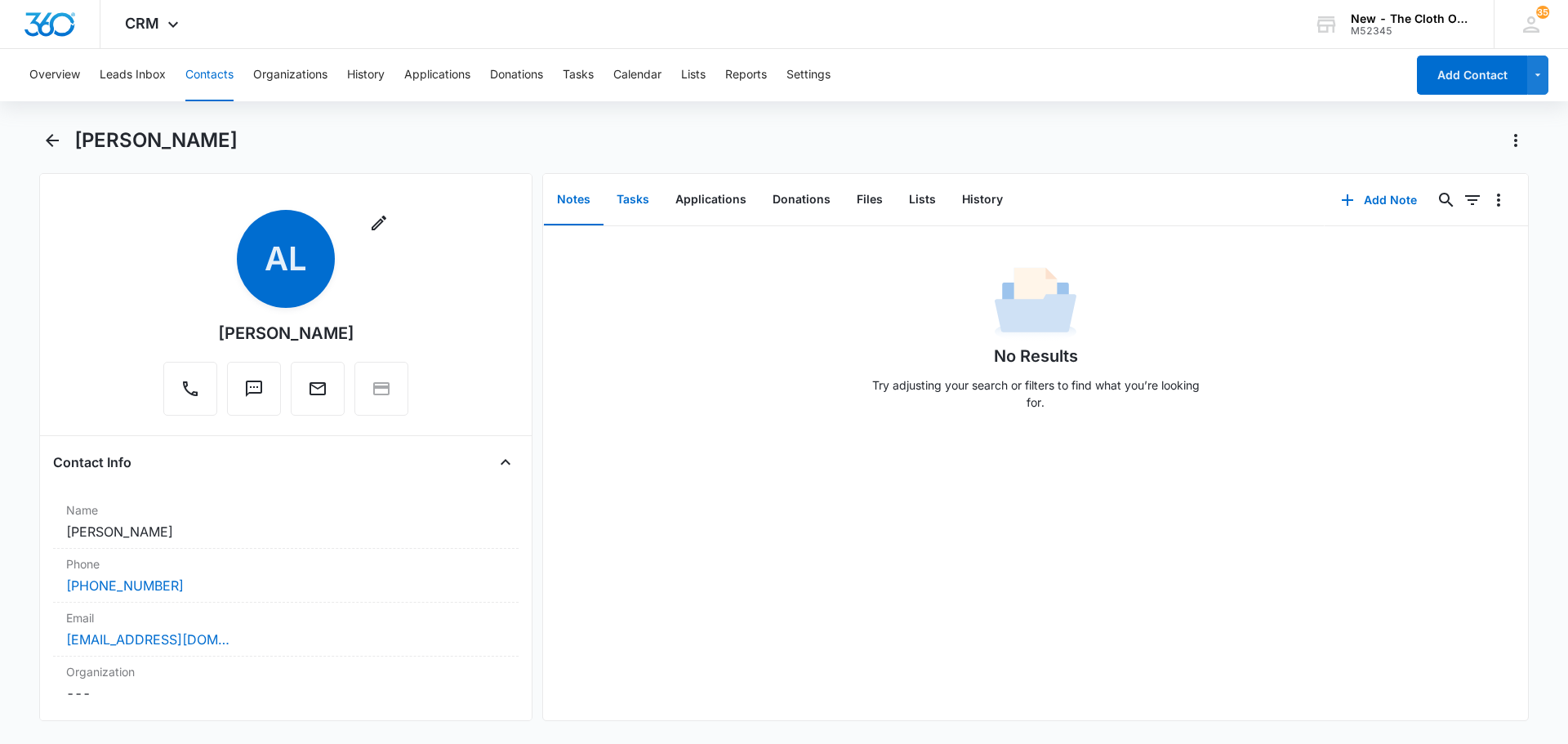
click at [611, 192] on button "Tasks" at bounding box center [632, 199] width 59 height 50
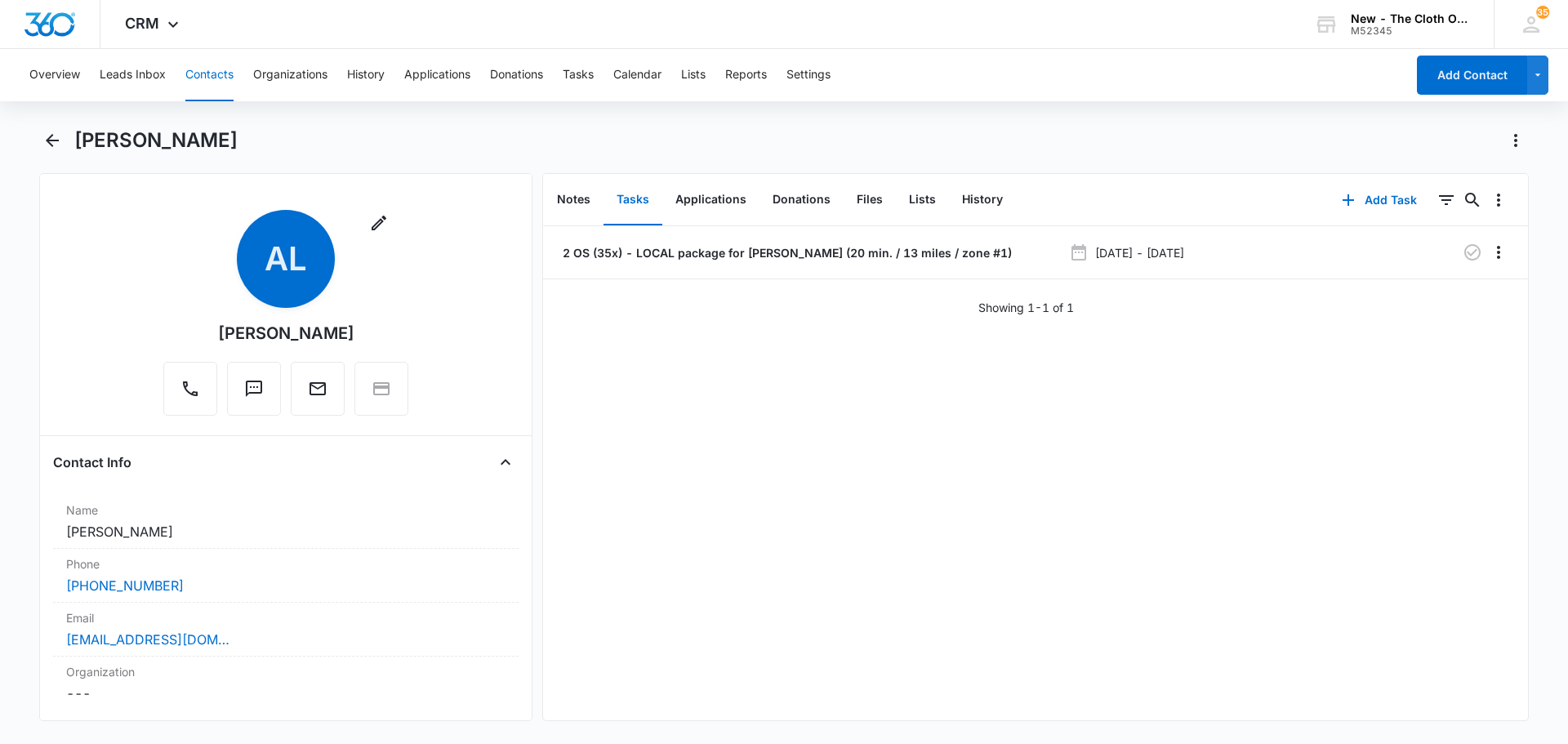
click at [220, 79] on button "Contacts" at bounding box center [209, 75] width 49 height 52
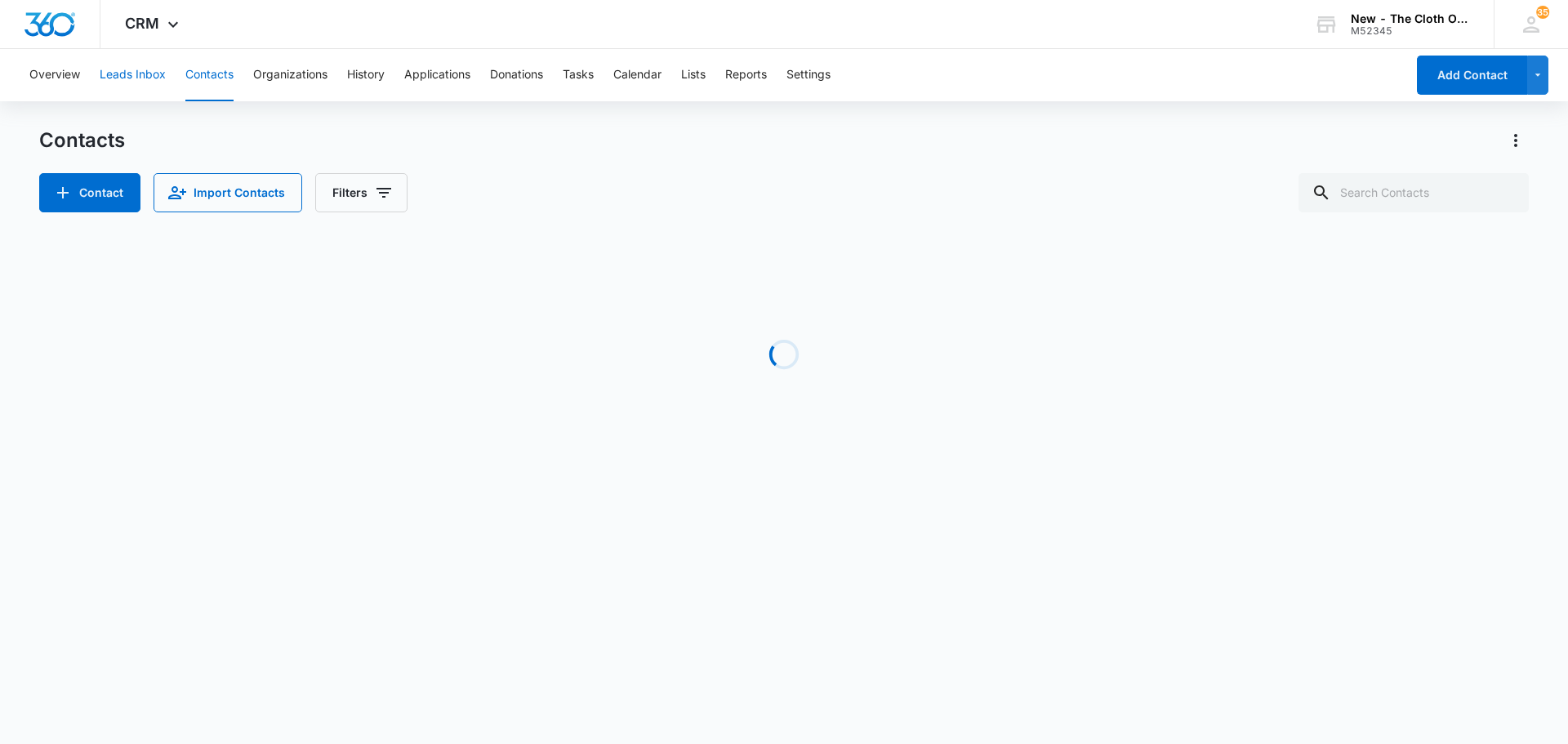
click at [152, 77] on button "Leads Inbox" at bounding box center [133, 75] width 66 height 52
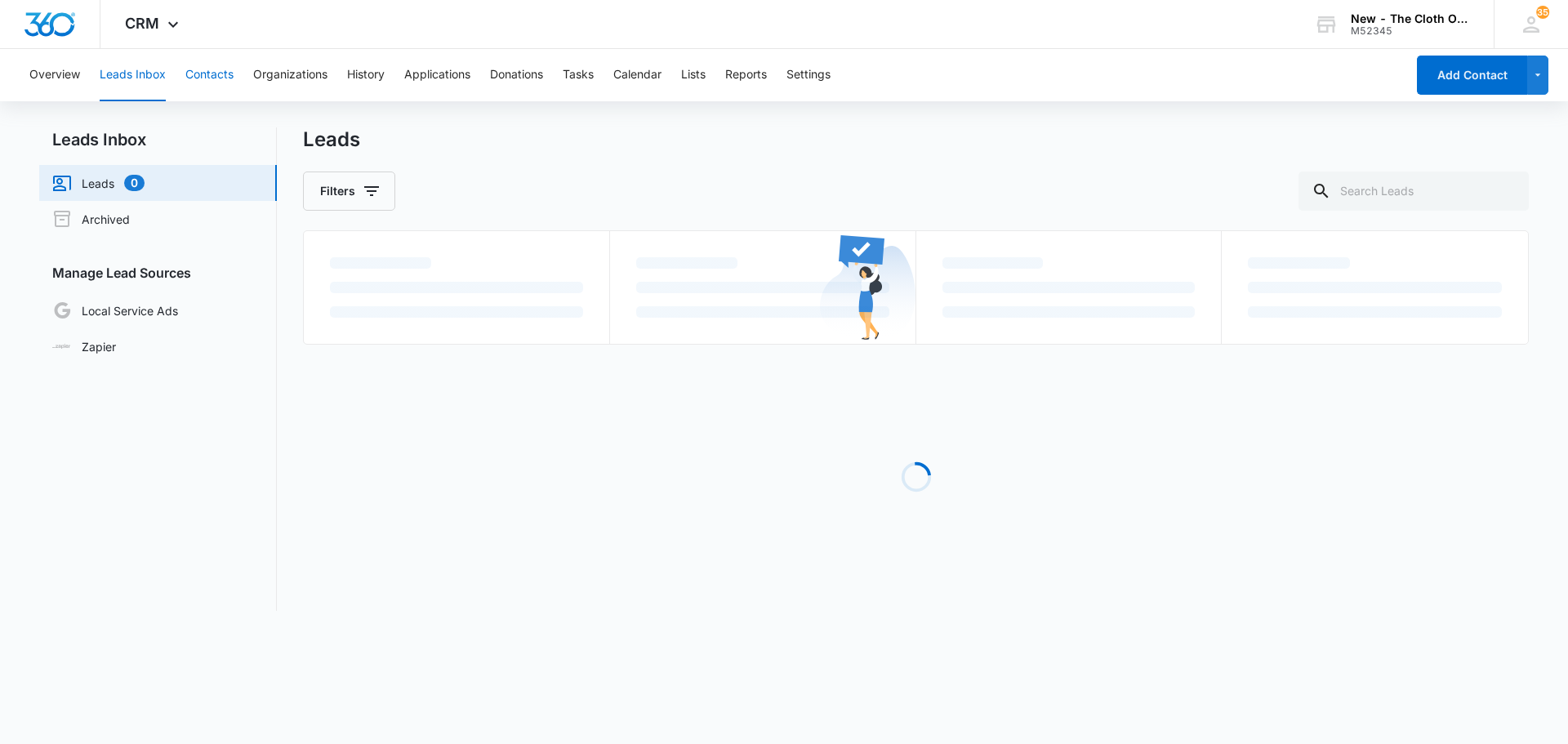
click at [214, 73] on button "Contacts" at bounding box center [209, 75] width 49 height 52
